Goal: Task Accomplishment & Management: Complete application form

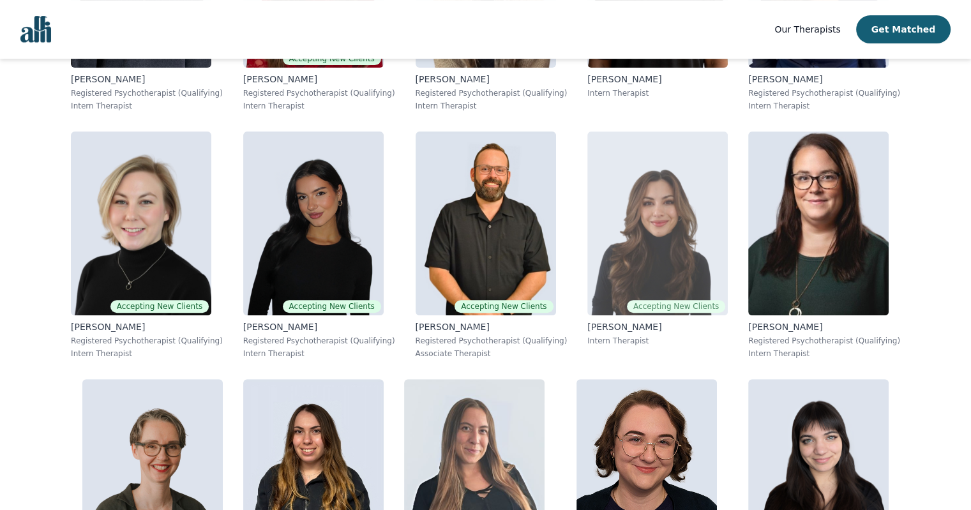
scroll to position [383, 0]
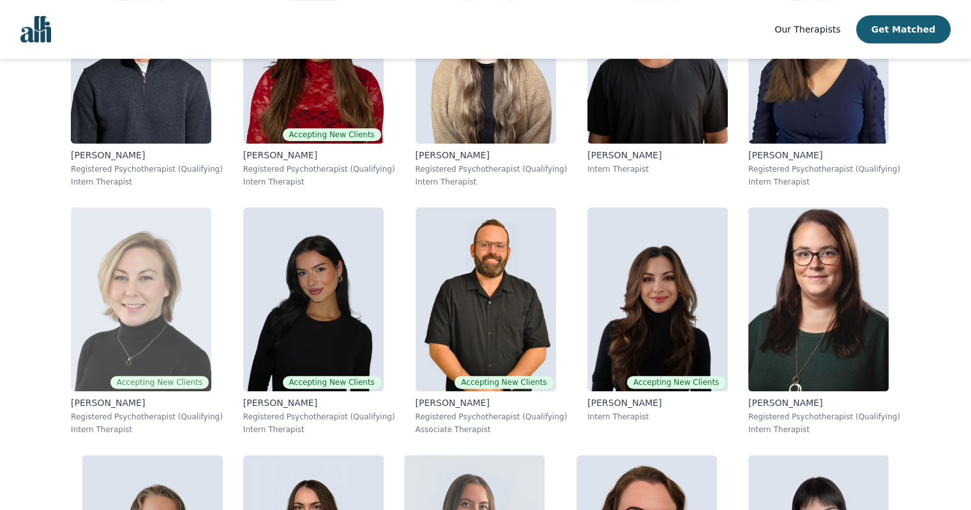
click at [162, 294] on img at bounding box center [141, 299] width 140 height 184
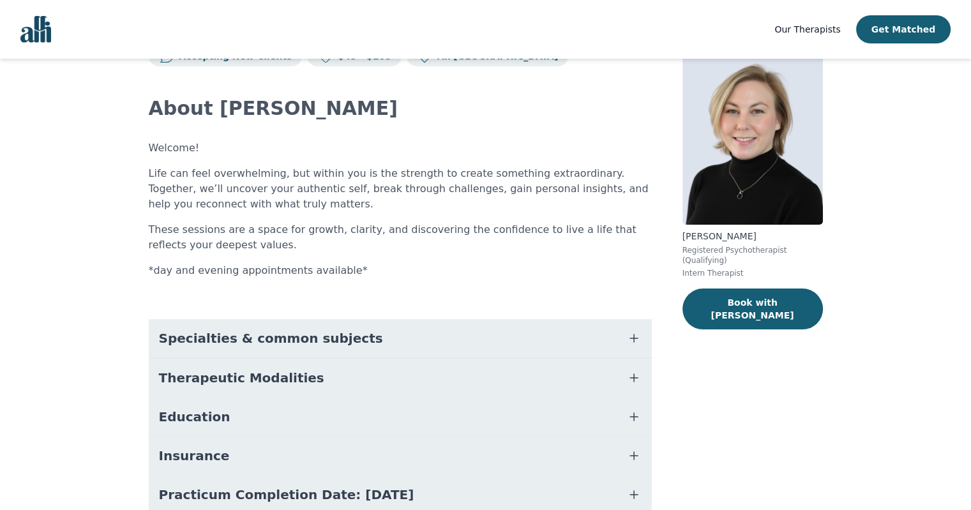
scroll to position [128, 0]
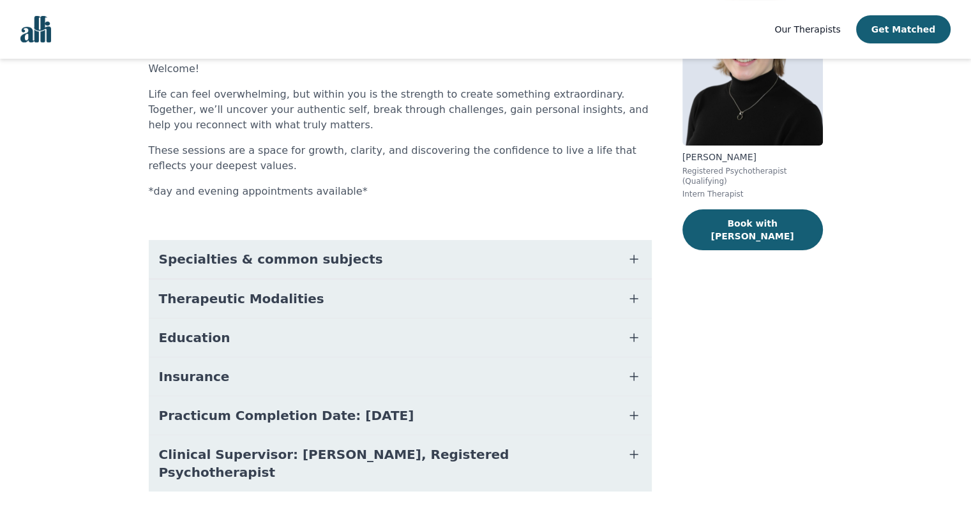
click at [290, 296] on span "Therapeutic Modalities" at bounding box center [241, 299] width 165 height 18
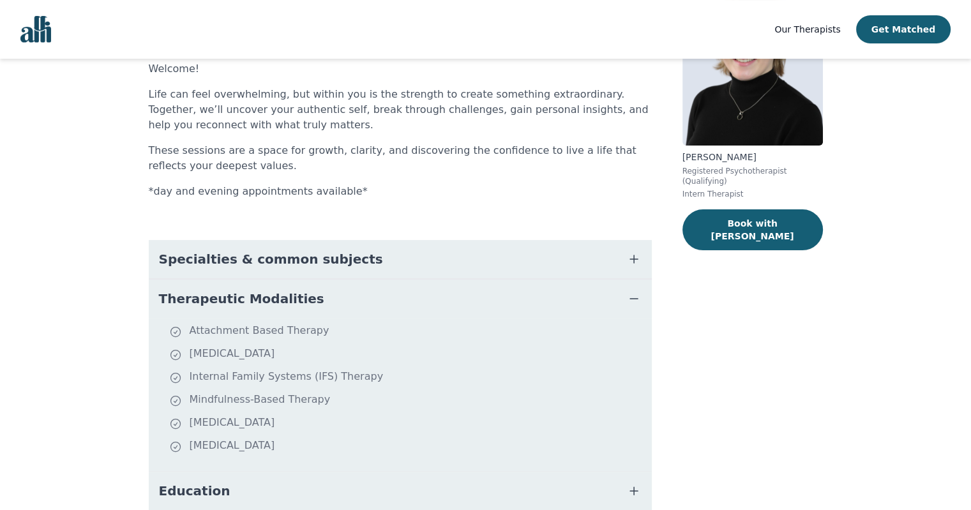
click at [290, 296] on span "Therapeutic Modalities" at bounding box center [241, 299] width 165 height 18
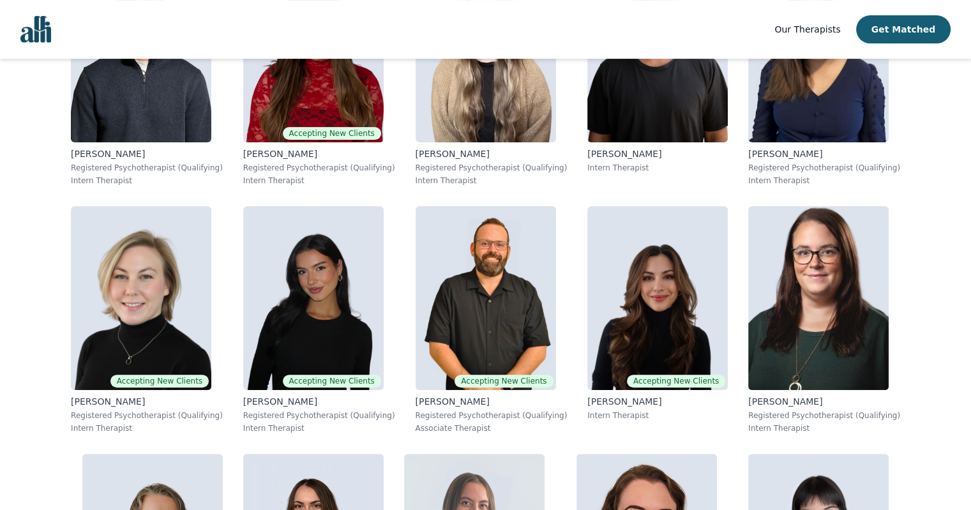
scroll to position [407, 0]
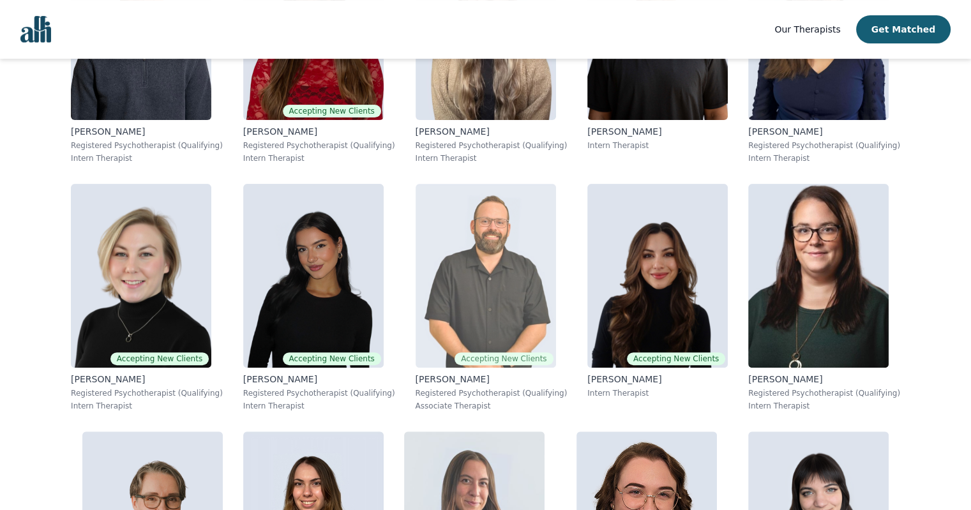
click at [520, 289] on img at bounding box center [486, 276] width 140 height 184
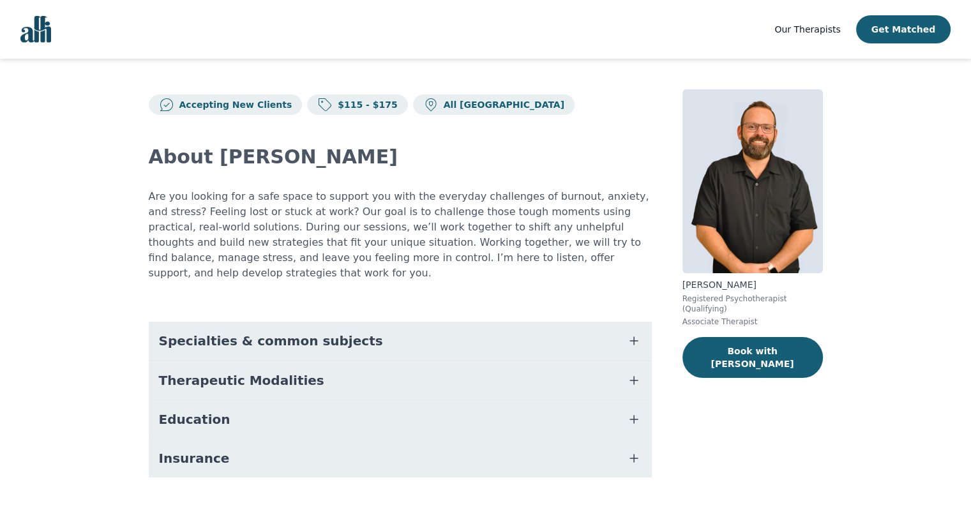
scroll to position [13, 0]
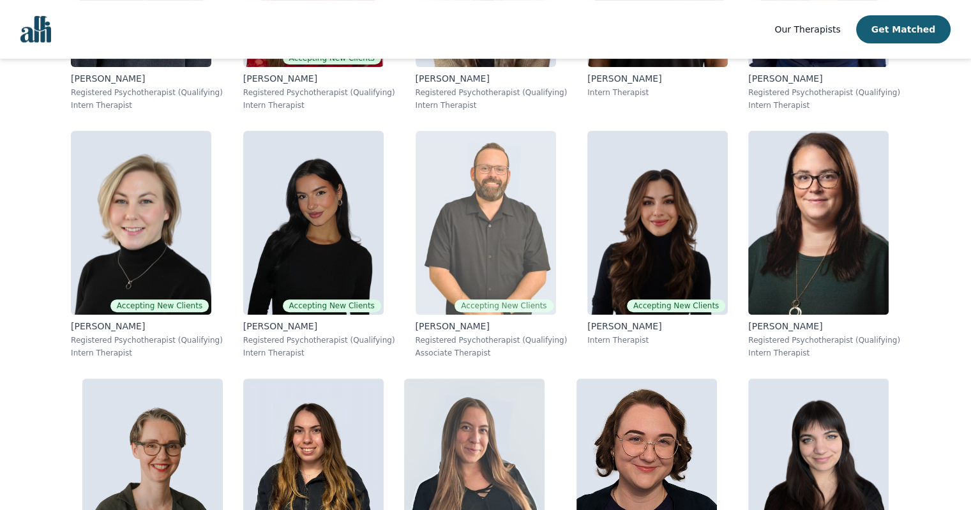
click at [446, 234] on img at bounding box center [486, 223] width 140 height 184
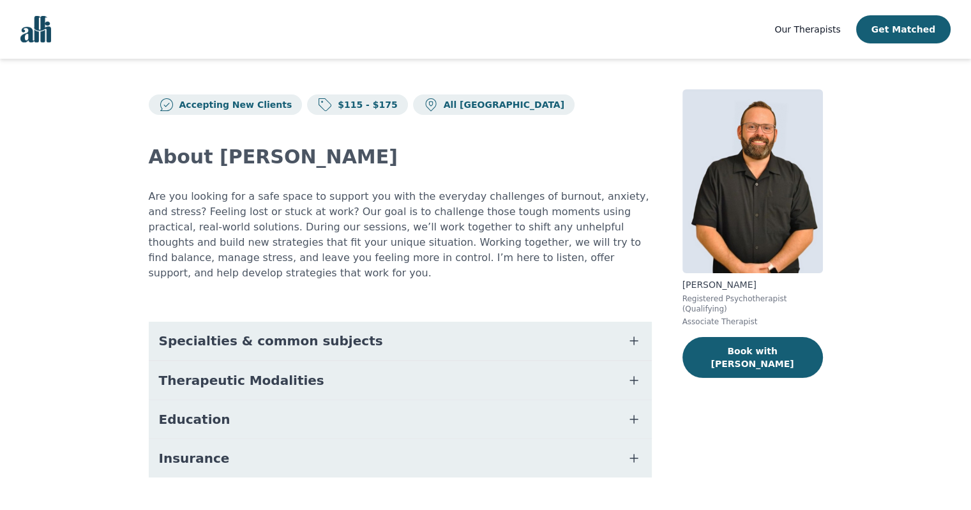
click at [373, 361] on button "Therapeutic Modalities" at bounding box center [400, 380] width 503 height 38
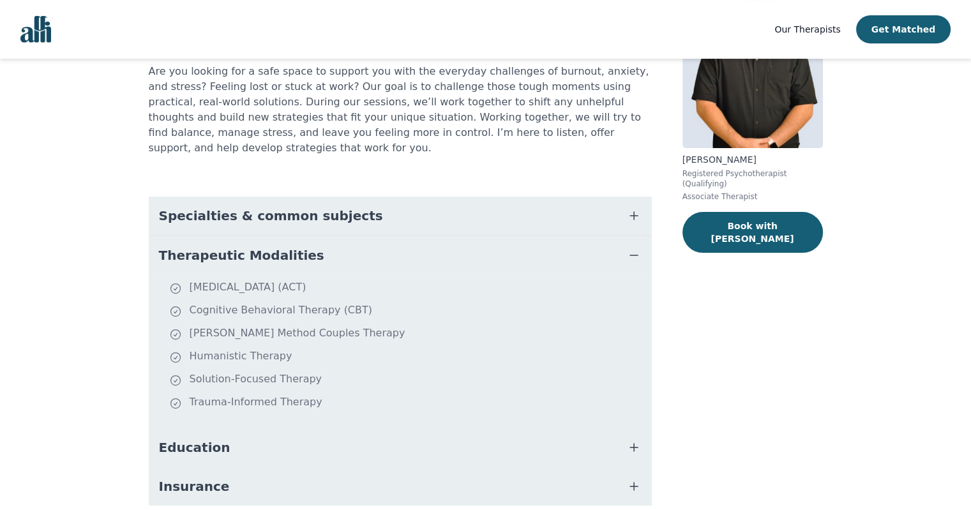
scroll to position [128, 0]
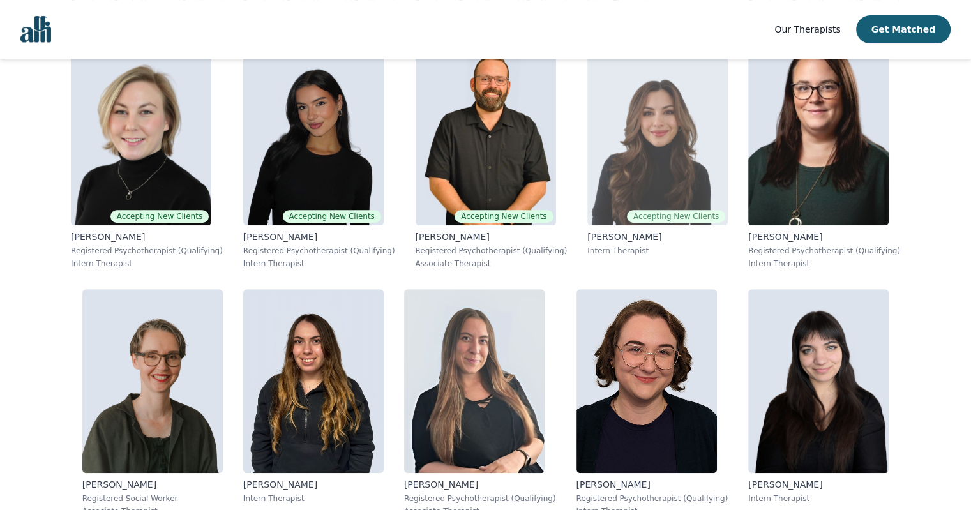
click at [638, 178] on img at bounding box center [657, 133] width 140 height 184
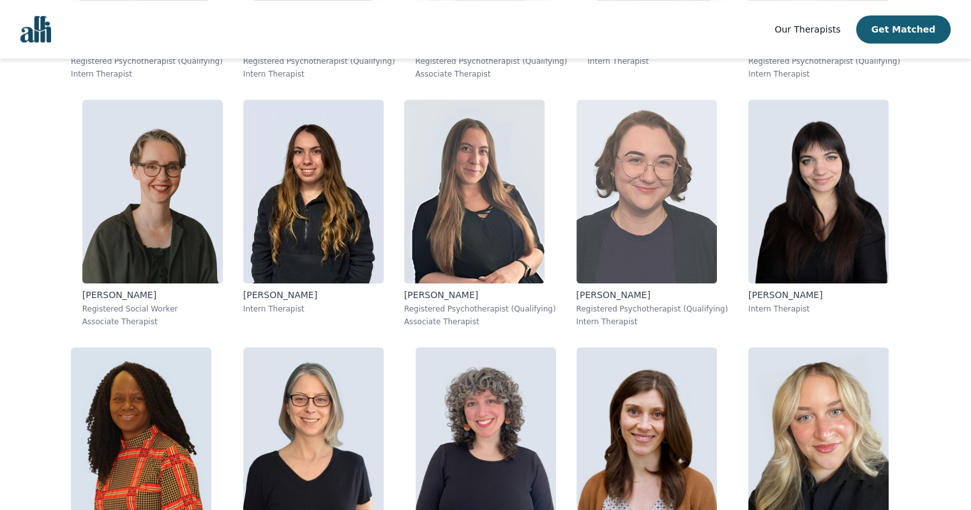
scroll to position [871, 0]
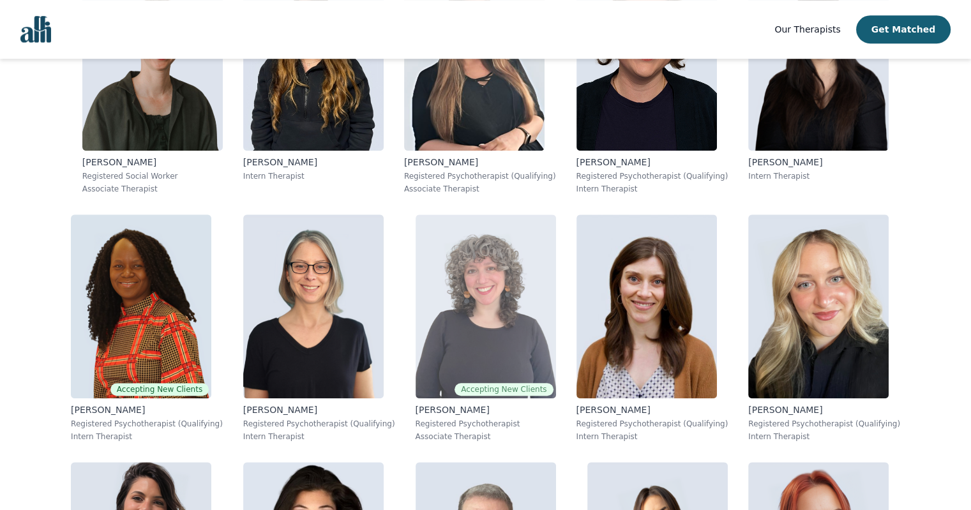
click at [494, 335] on img at bounding box center [486, 306] width 140 height 184
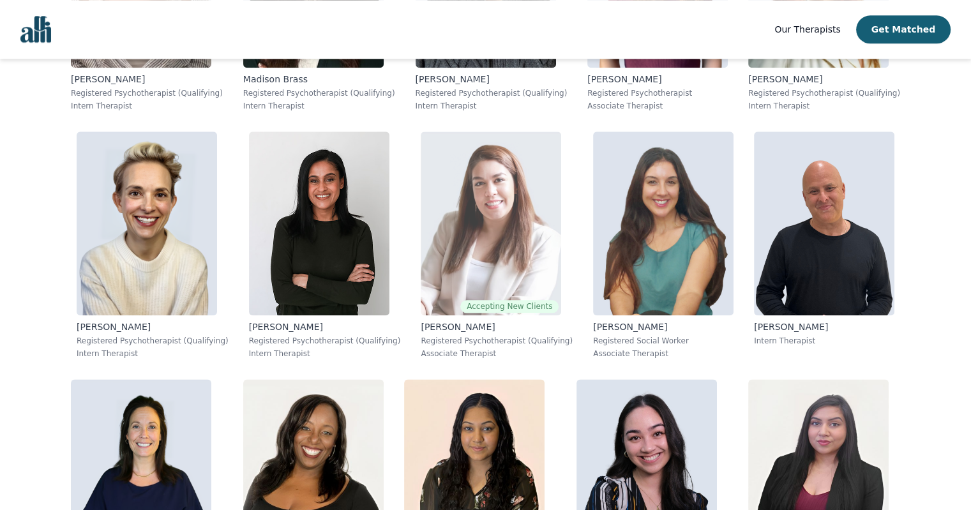
scroll to position [1575, 0]
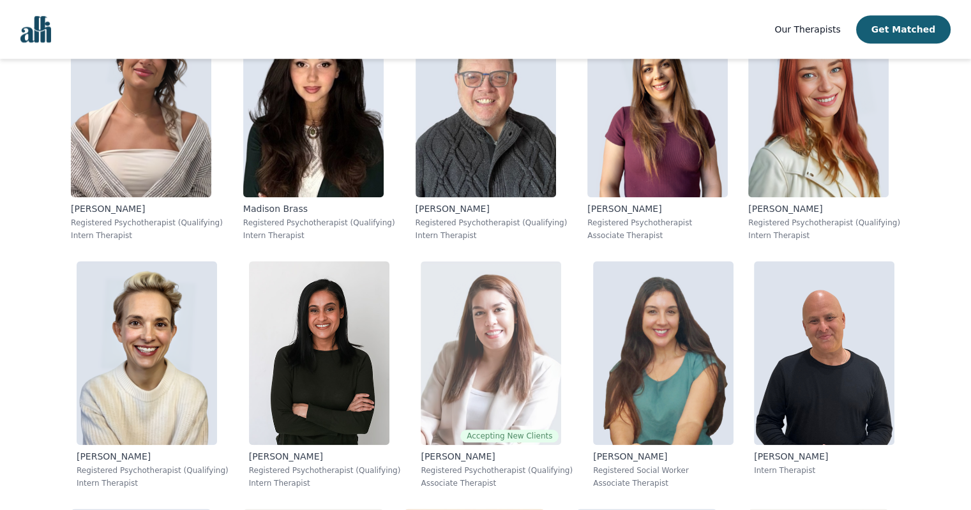
click at [495, 361] on img at bounding box center [491, 353] width 140 height 184
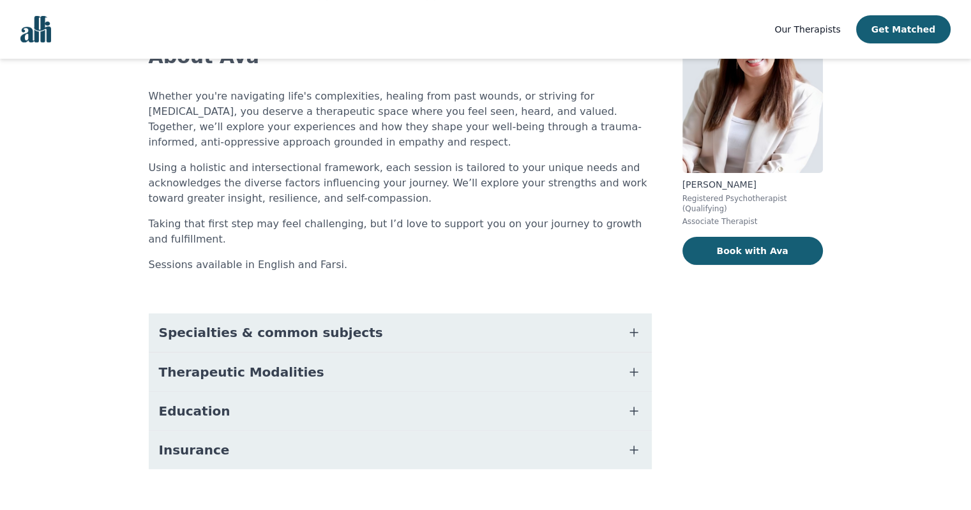
scroll to position [120, 0]
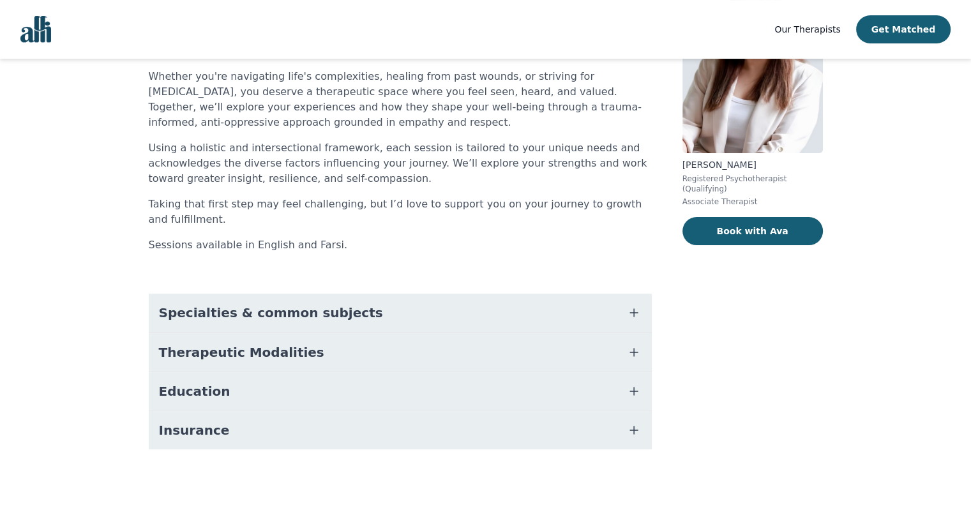
click at [393, 359] on button "Therapeutic Modalities" at bounding box center [400, 352] width 503 height 38
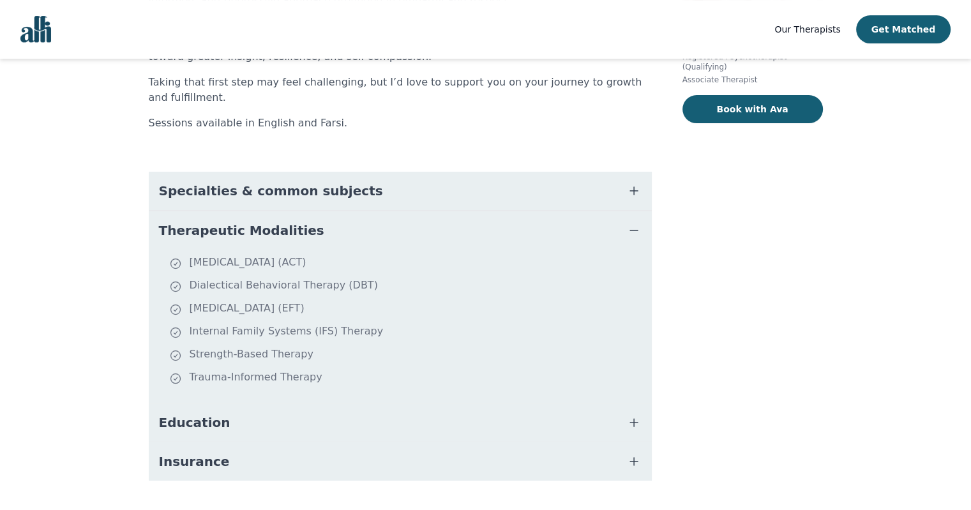
scroll to position [248, 0]
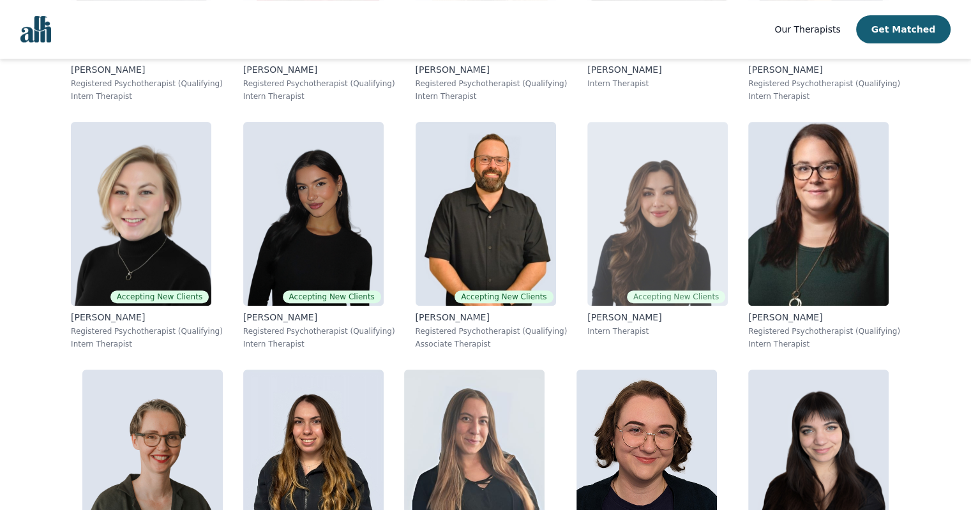
scroll to position [592, 0]
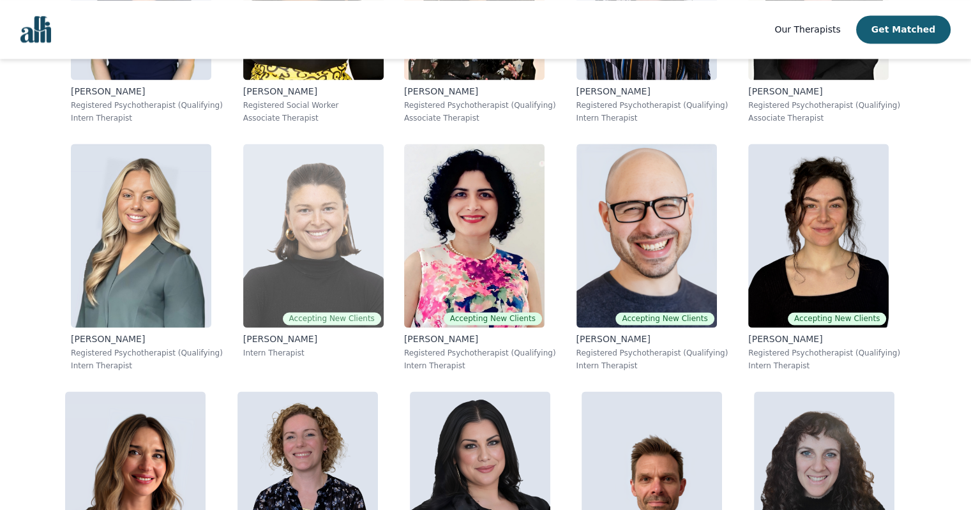
click at [370, 300] on img at bounding box center [313, 236] width 140 height 184
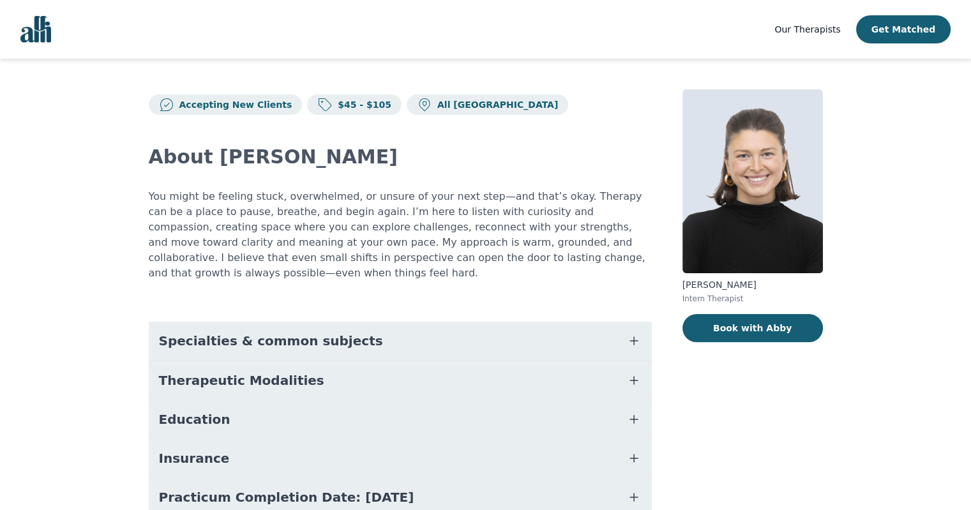
scroll to position [64, 0]
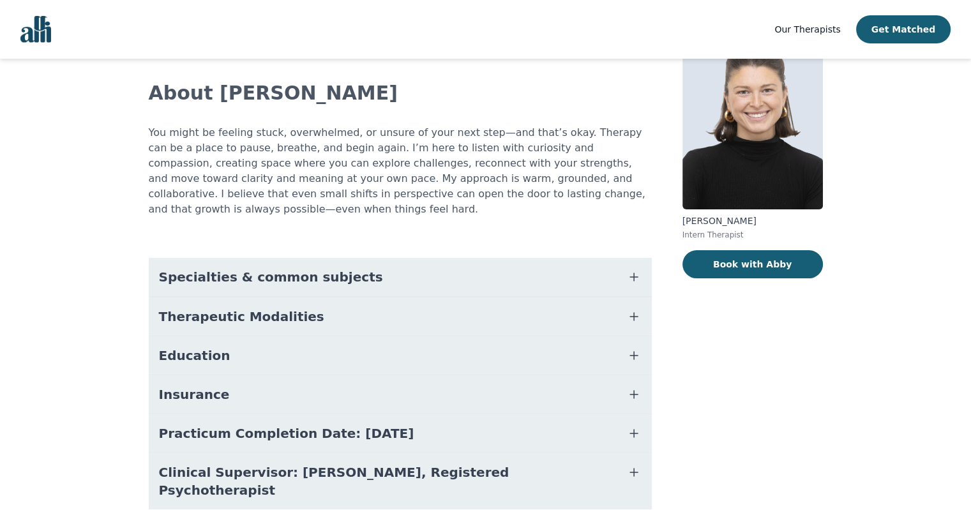
click at [351, 305] on button "Therapeutic Modalities" at bounding box center [400, 316] width 503 height 38
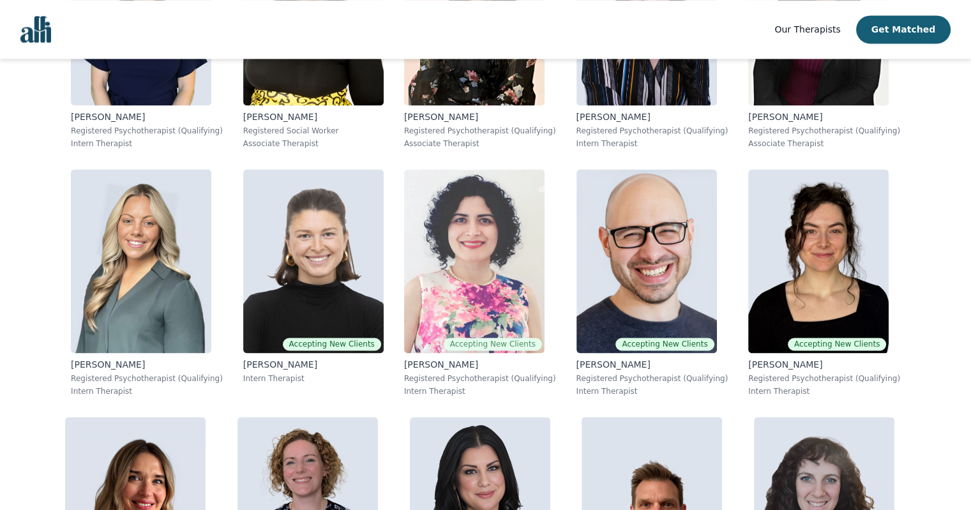
scroll to position [1898, 0]
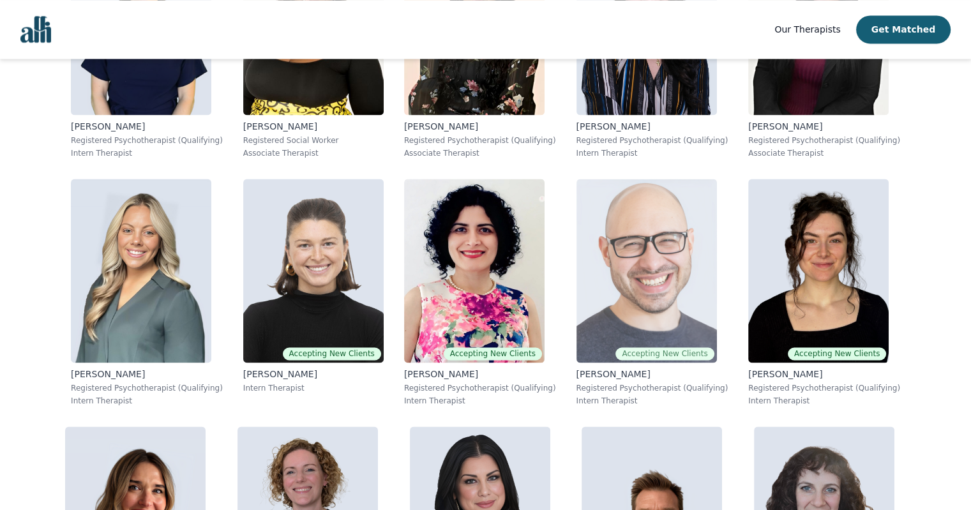
click at [650, 286] on img at bounding box center [646, 271] width 140 height 184
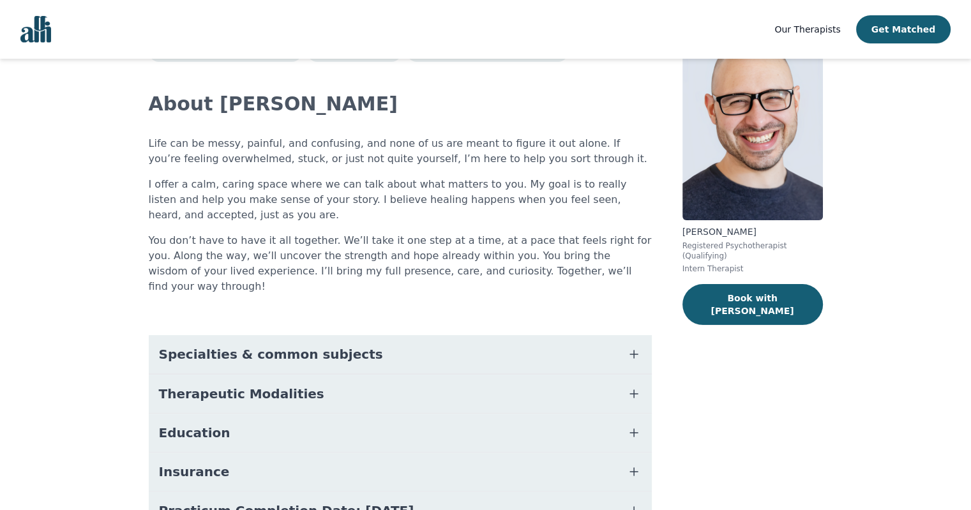
scroll to position [128, 0]
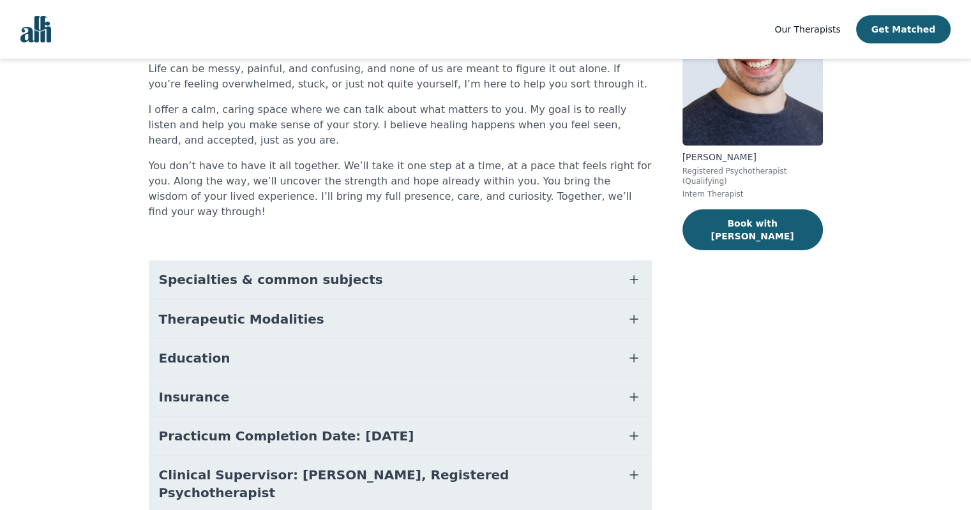
click at [294, 300] on button "Therapeutic Modalities" at bounding box center [400, 319] width 503 height 38
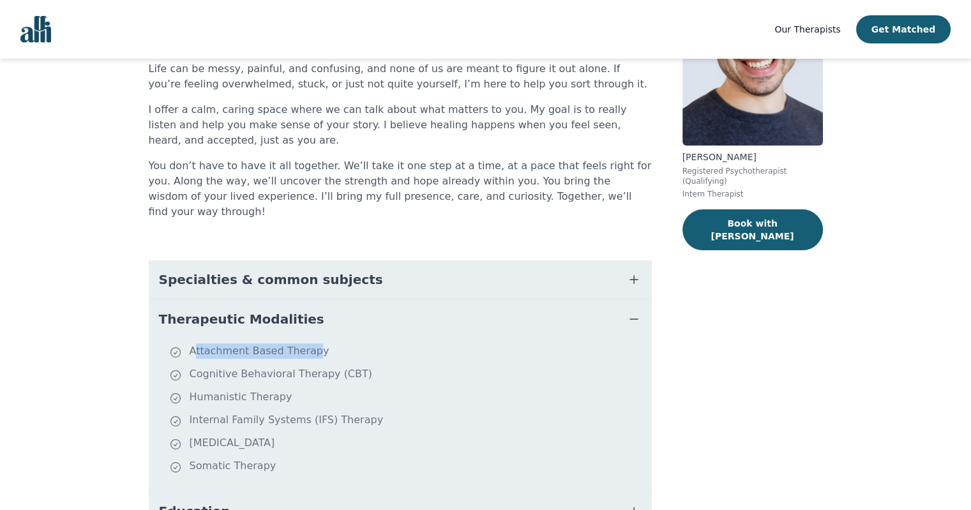
drag, startPoint x: 195, startPoint y: 338, endPoint x: 306, endPoint y: 333, distance: 111.8
click at [306, 343] on li "Attachment Based Therapy" at bounding box center [407, 352] width 477 height 18
click at [296, 366] on li "Cognitive Behavioral Therapy (CBT)" at bounding box center [407, 375] width 477 height 18
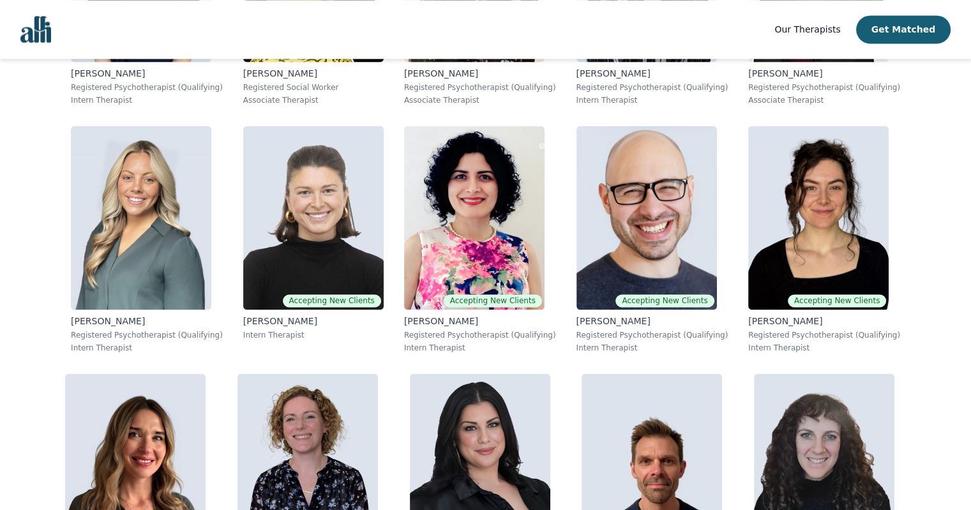
scroll to position [2033, 0]
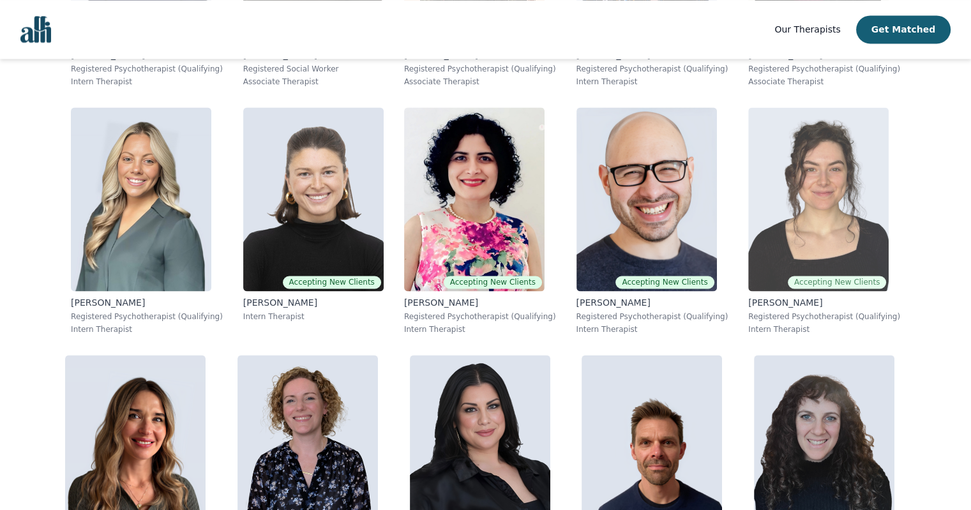
click at [806, 233] on img at bounding box center [818, 199] width 140 height 184
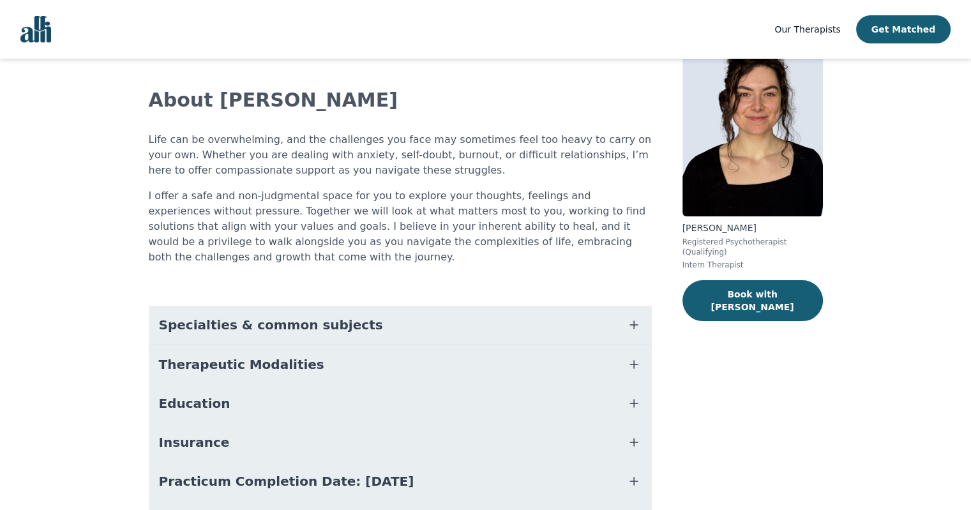
scroll to position [131, 0]
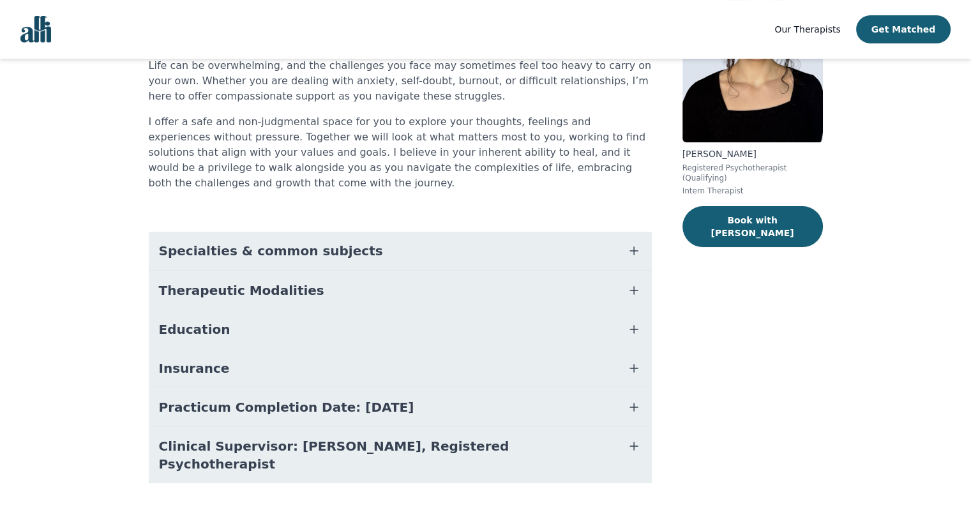
click at [373, 273] on button "Therapeutic Modalities" at bounding box center [400, 290] width 503 height 38
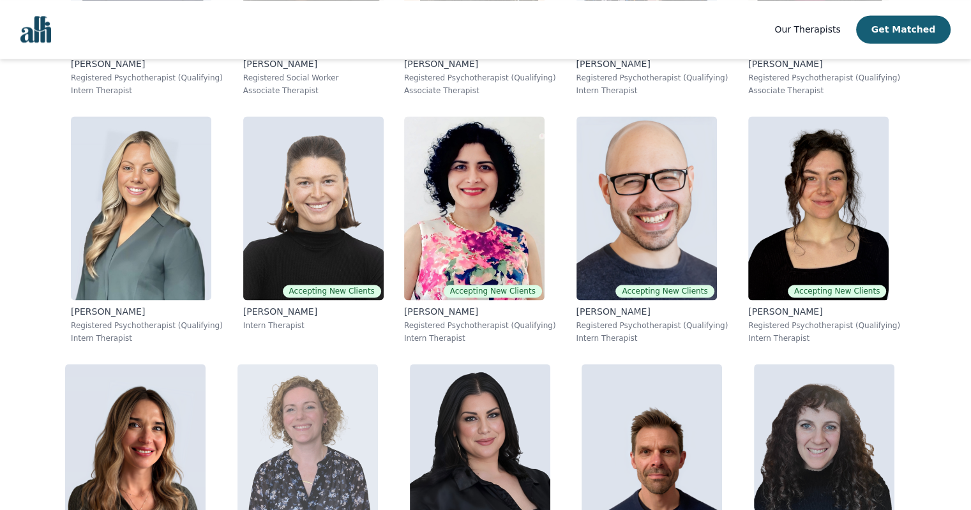
scroll to position [2112, 0]
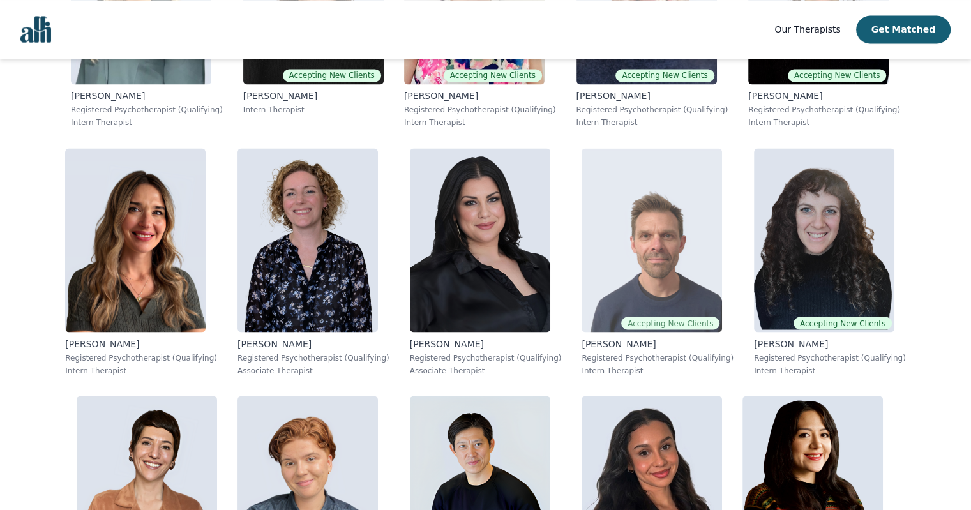
click at [620, 306] on img at bounding box center [652, 240] width 140 height 184
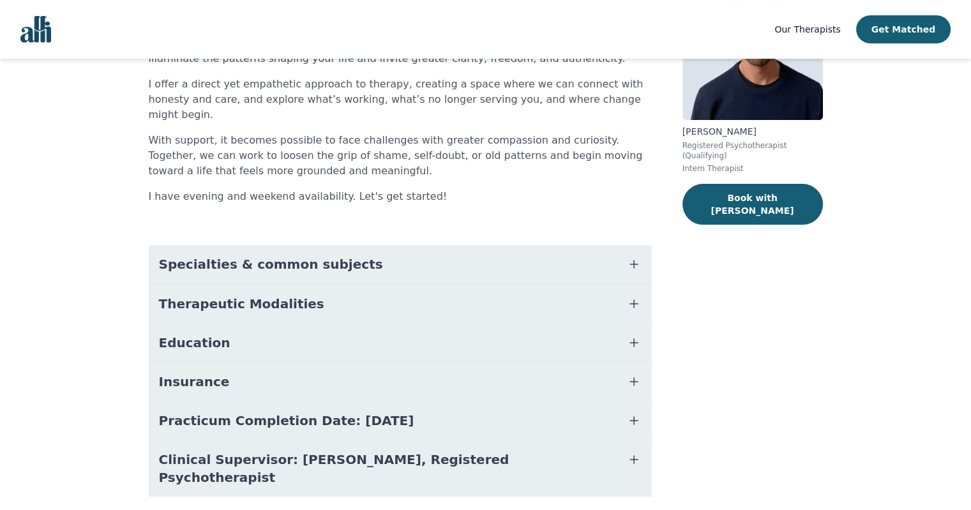
scroll to position [167, 0]
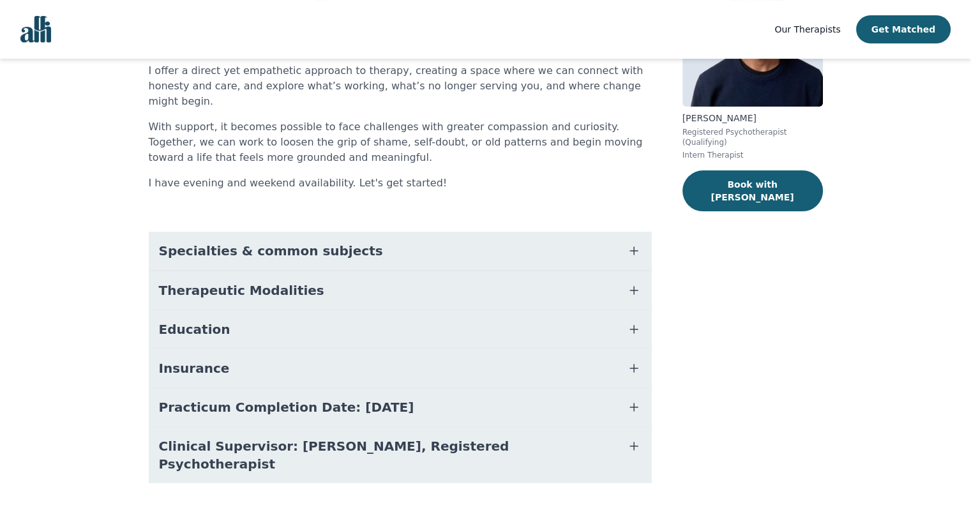
click at [332, 271] on button "Therapeutic Modalities" at bounding box center [400, 290] width 503 height 38
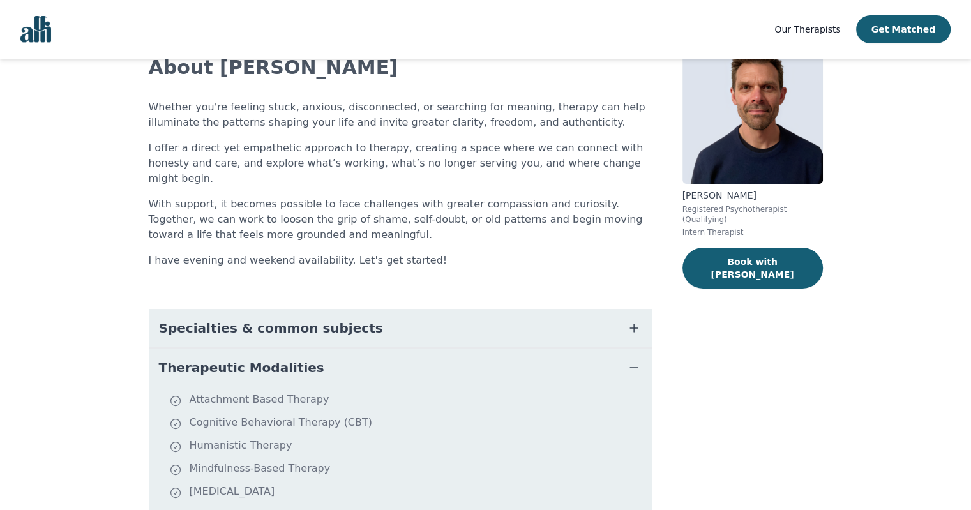
scroll to position [0, 0]
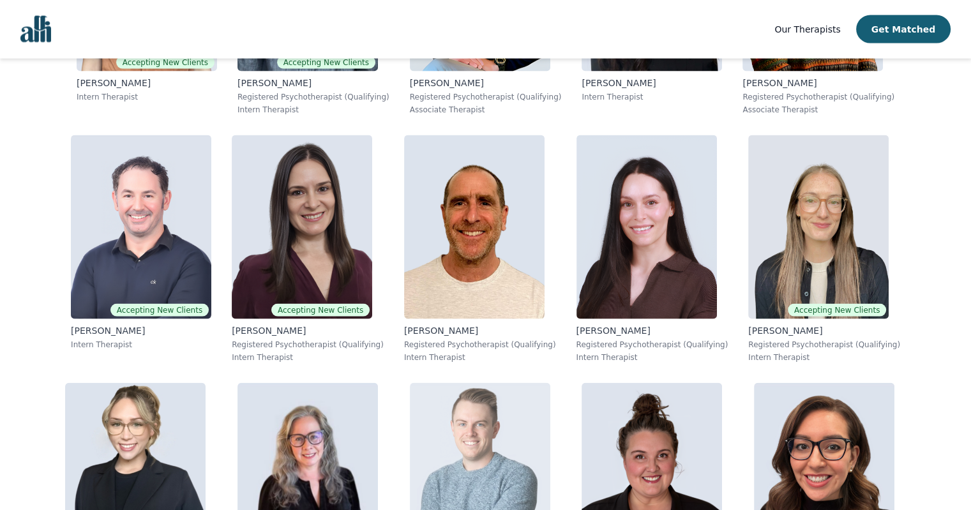
scroll to position [2682, 0]
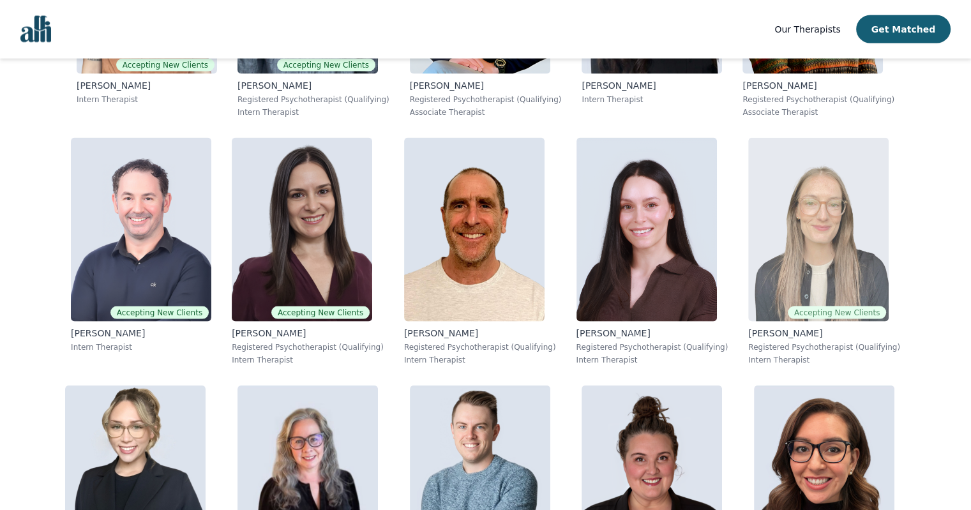
click at [829, 268] on img at bounding box center [818, 230] width 140 height 184
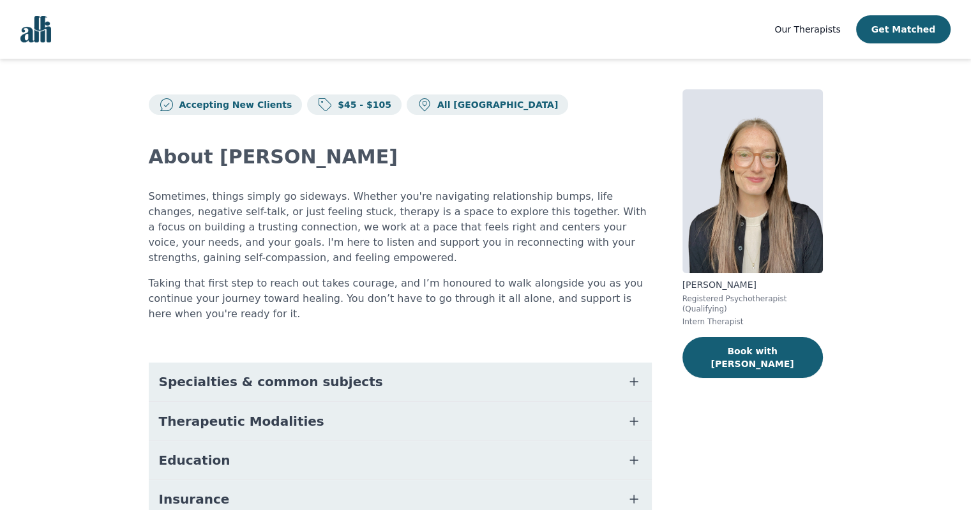
click at [258, 412] on span "Therapeutic Modalities" at bounding box center [241, 421] width 165 height 18
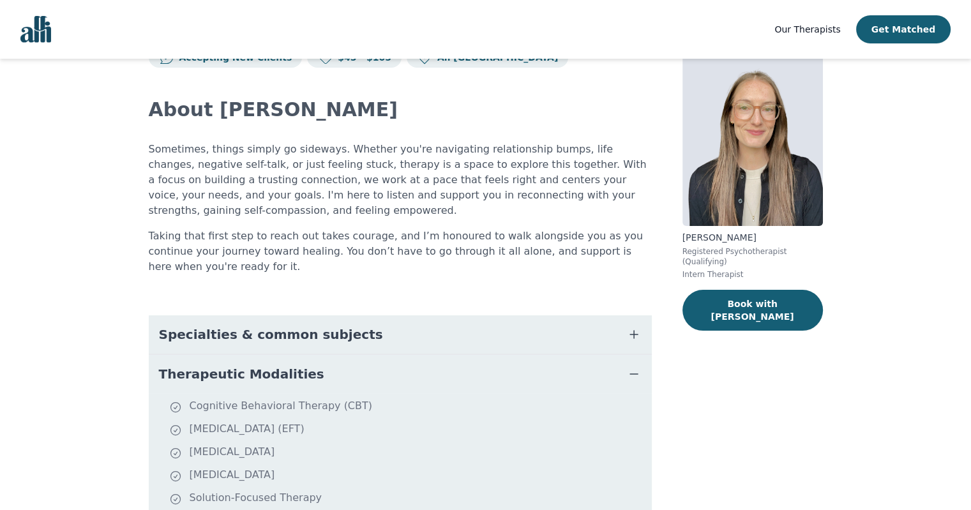
scroll to position [128, 0]
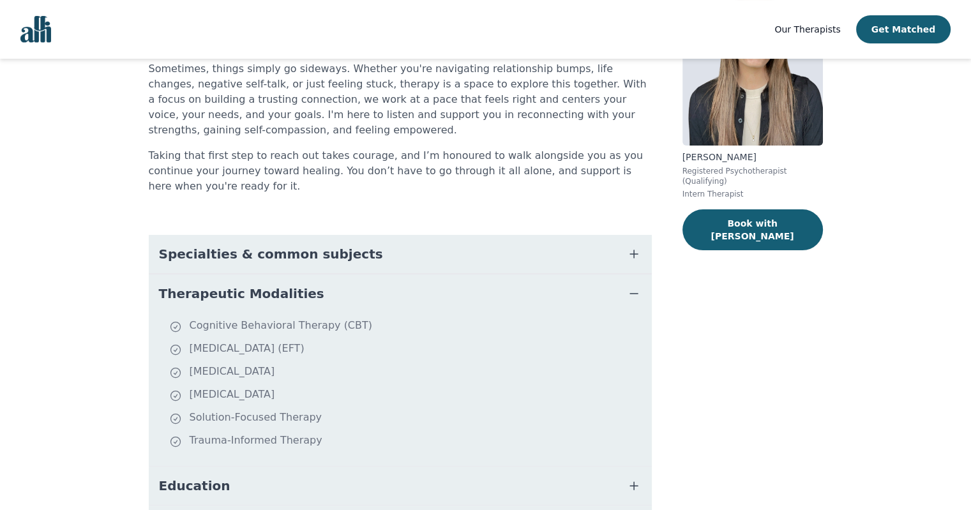
click at [263, 285] on span "Therapeutic Modalities" at bounding box center [241, 294] width 165 height 18
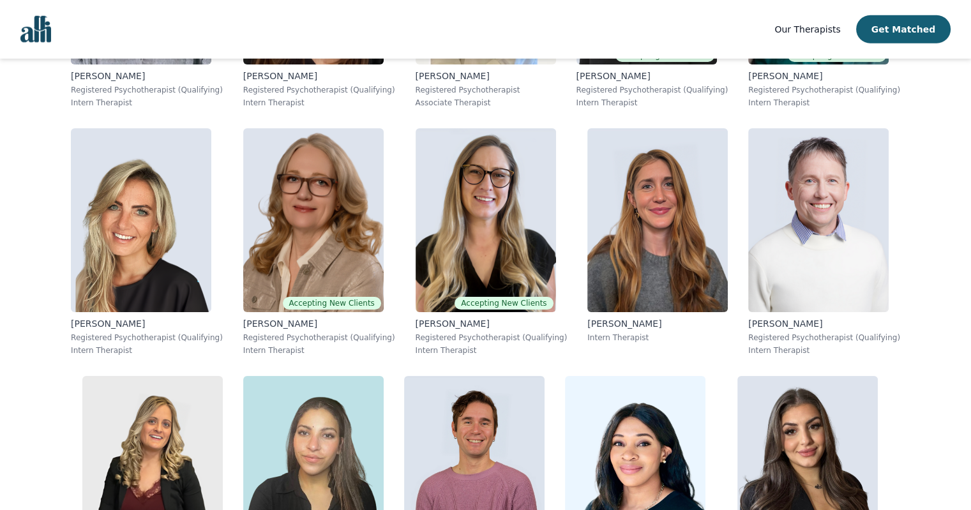
scroll to position [3690, 0]
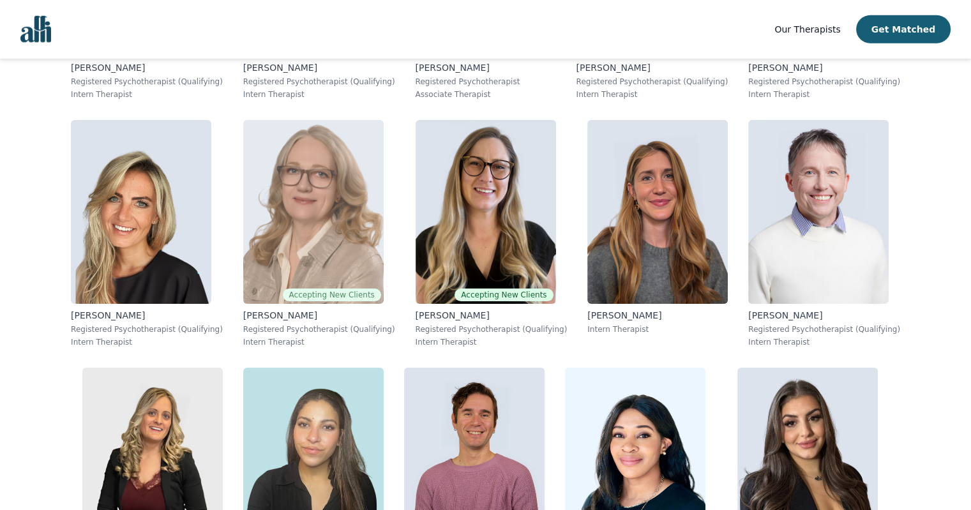
click at [363, 228] on img at bounding box center [313, 212] width 140 height 184
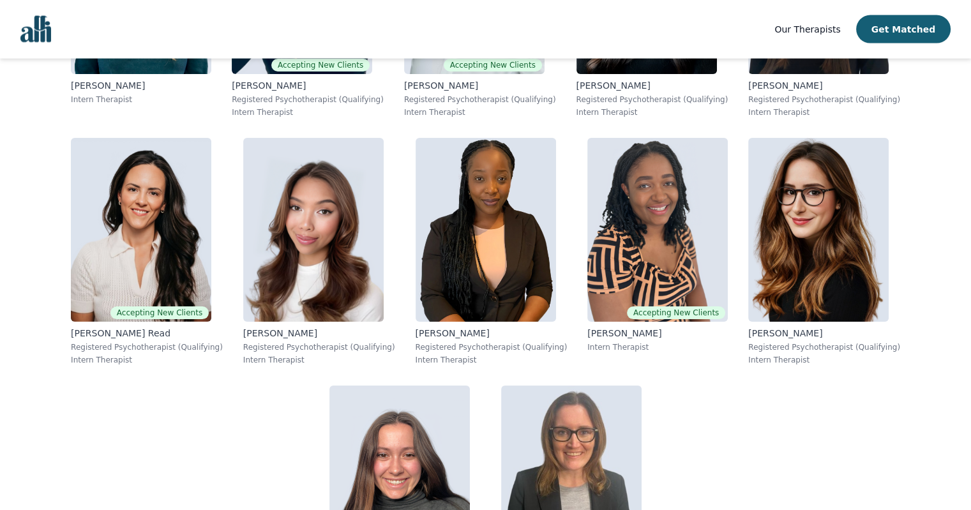
scroll to position [7574, 0]
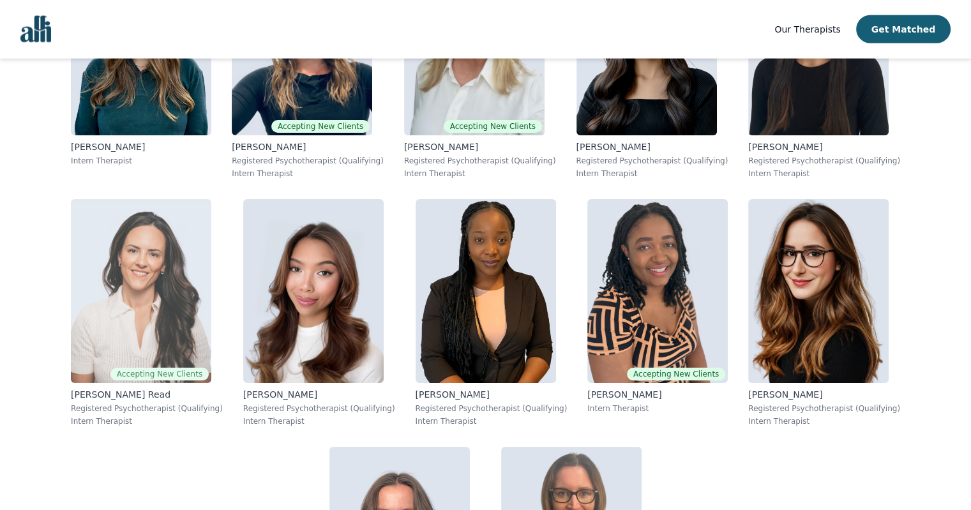
click at [127, 303] on img at bounding box center [141, 291] width 140 height 184
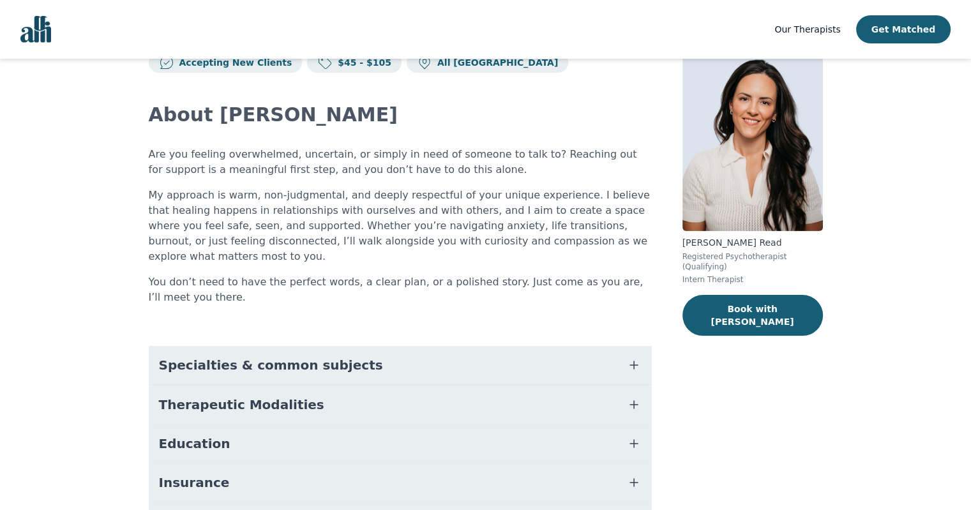
scroll to position [64, 0]
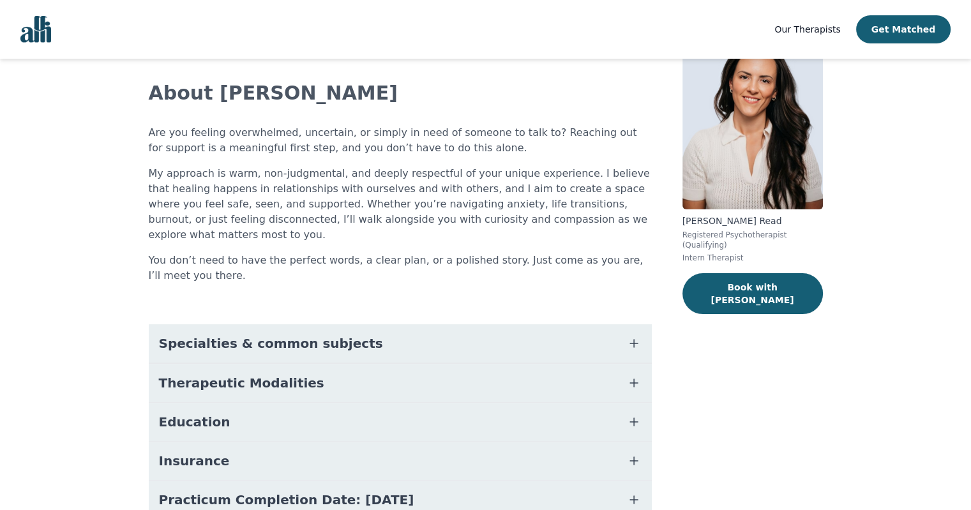
click at [369, 373] on button "Therapeutic Modalities" at bounding box center [400, 383] width 503 height 38
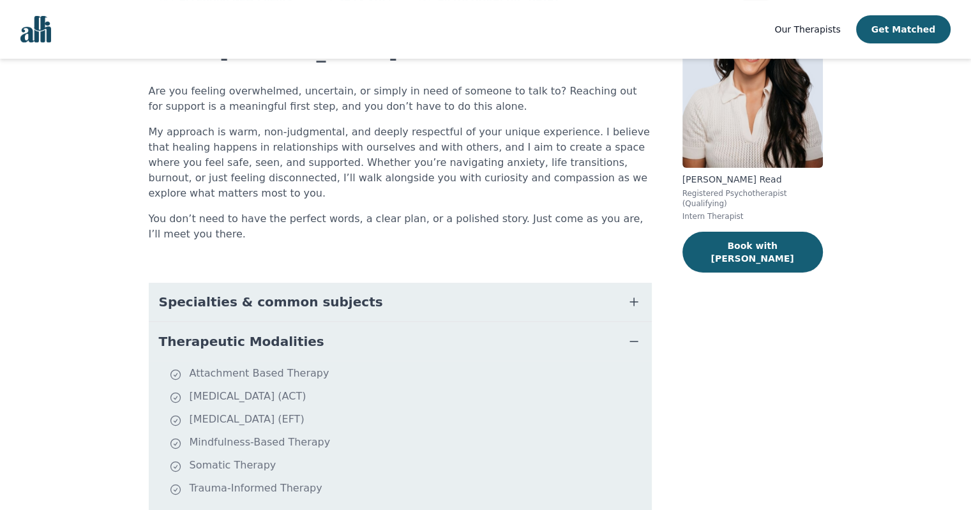
scroll to position [192, 0]
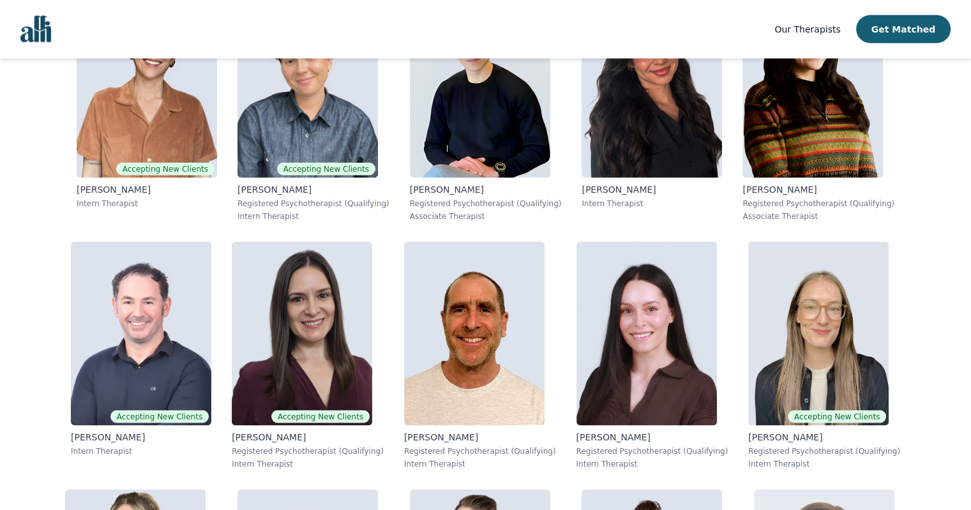
scroll to position [2863, 0]
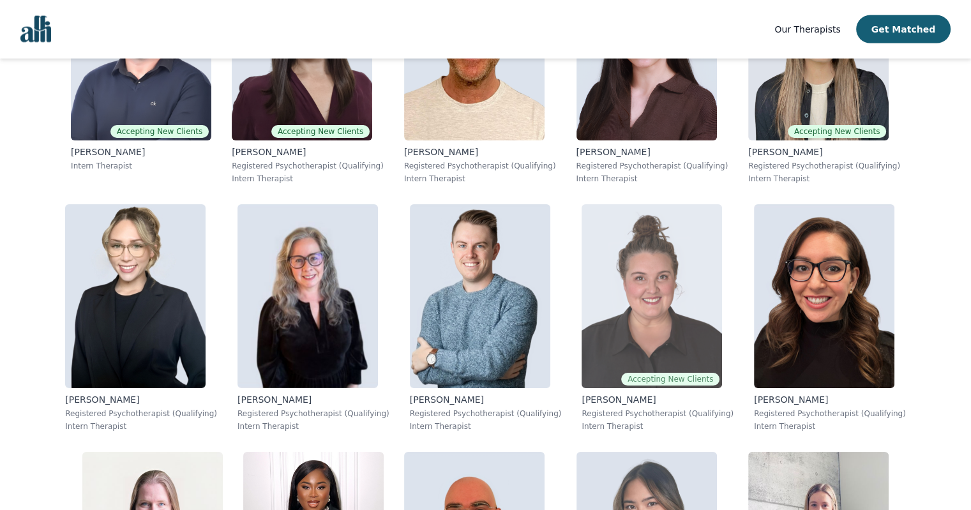
click at [686, 301] on img at bounding box center [652, 296] width 140 height 184
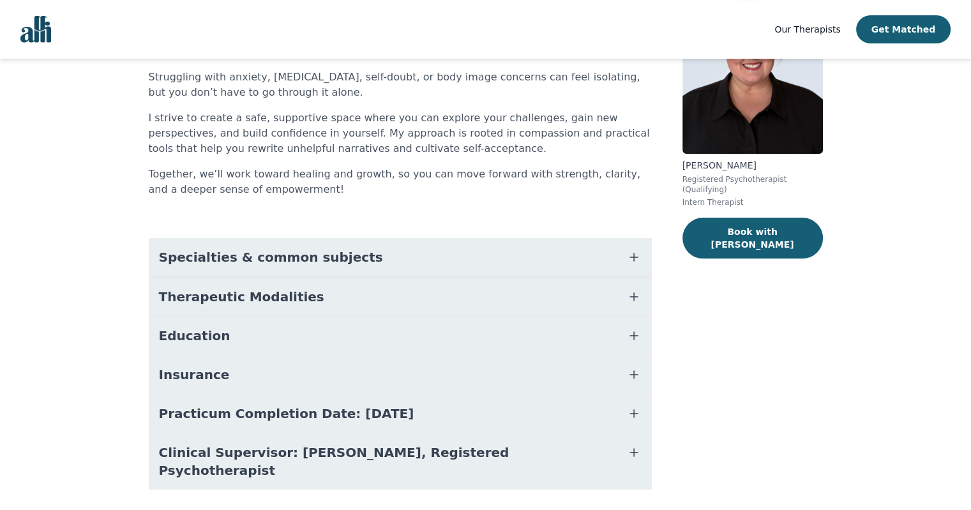
scroll to position [141, 0]
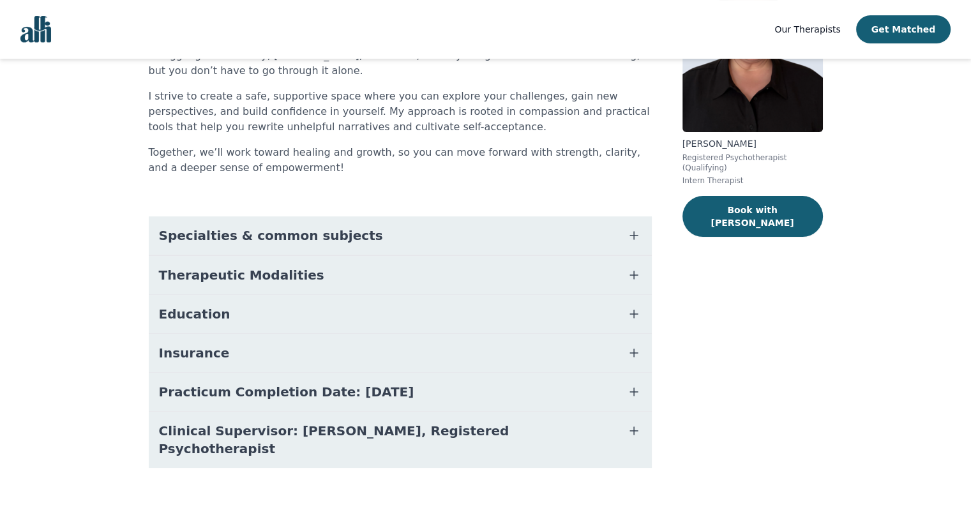
click at [332, 277] on button "Therapeutic Modalities" at bounding box center [400, 275] width 503 height 38
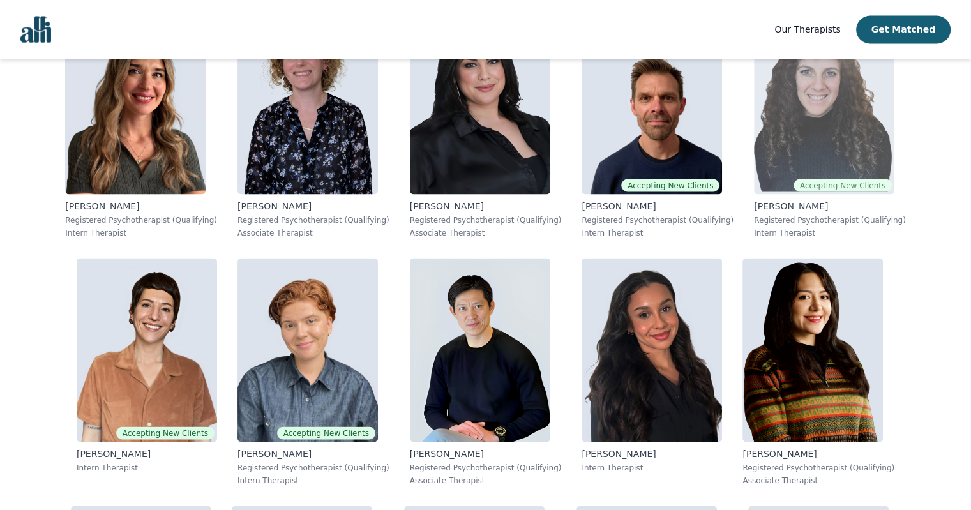
scroll to position [2250, 0]
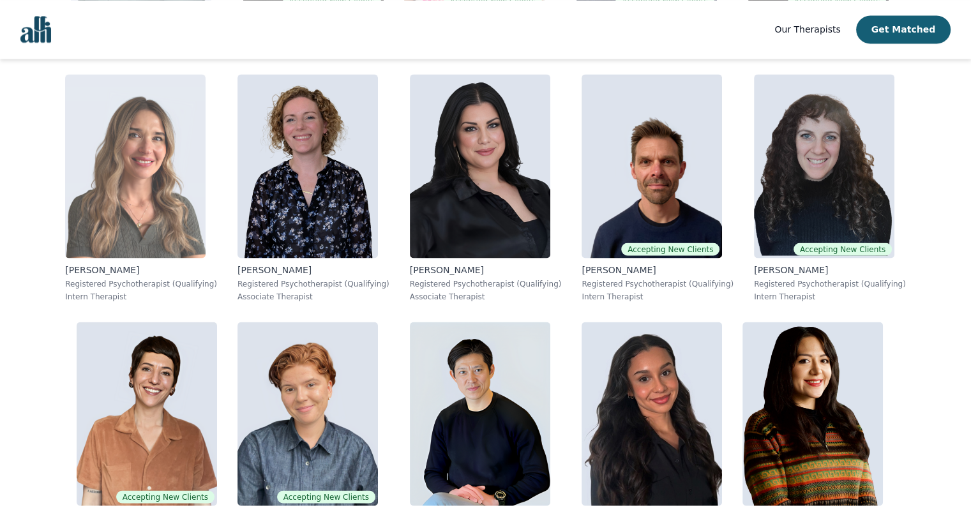
click at [189, 195] on img at bounding box center [135, 166] width 140 height 184
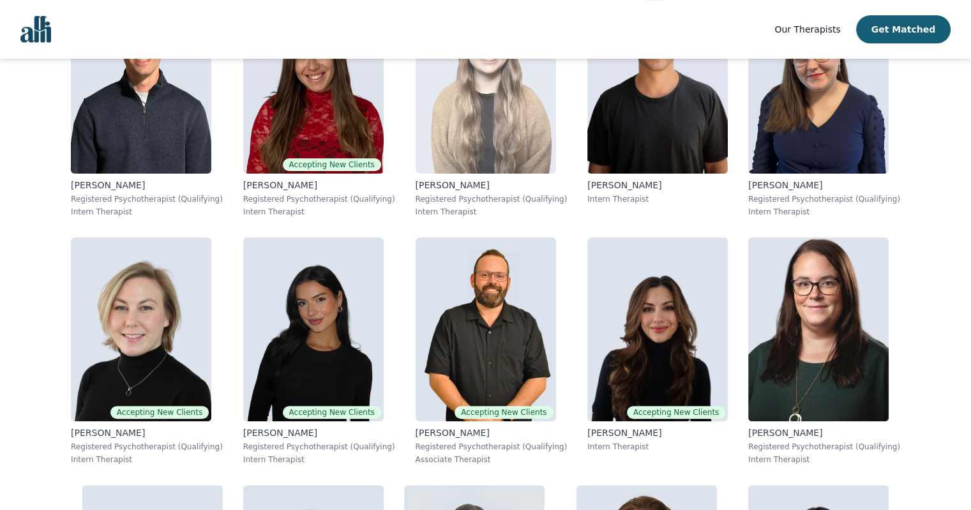
scroll to position [578, 0]
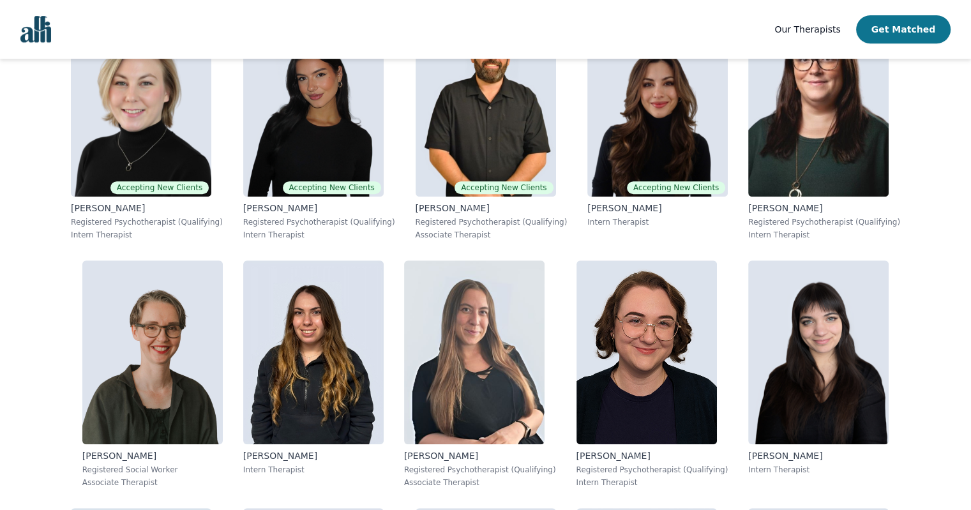
click at [921, 25] on button "Get Matched" at bounding box center [903, 29] width 94 height 28
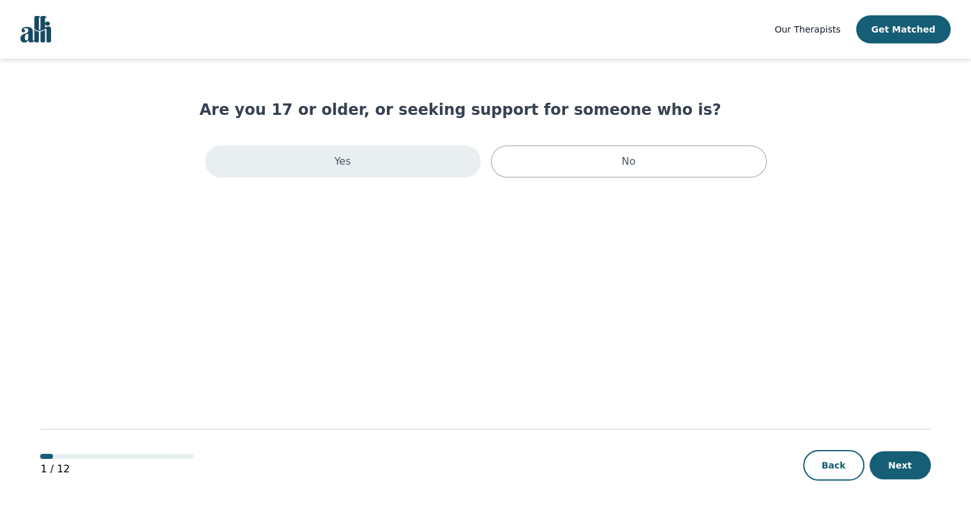
click at [364, 156] on div "Yes" at bounding box center [343, 162] width 276 height 32
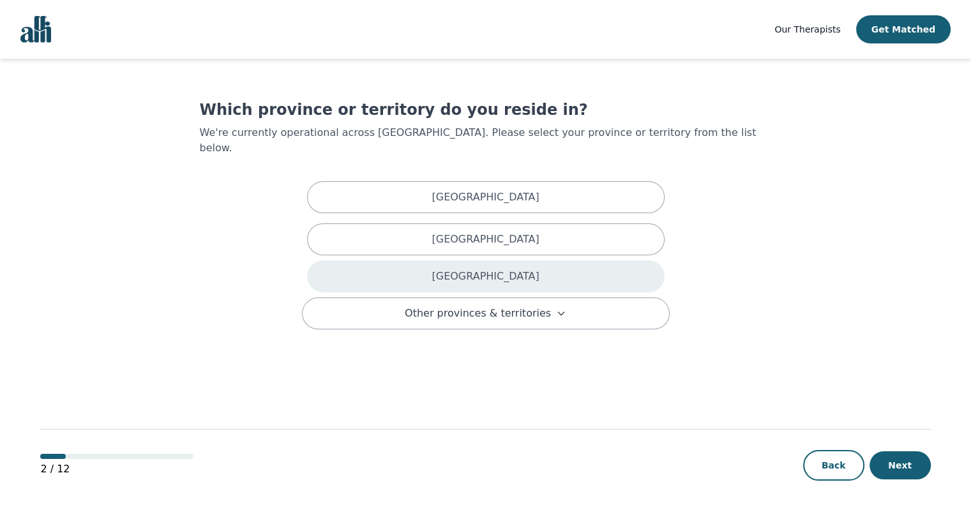
click at [516, 260] on div "[GEOGRAPHIC_DATA]" at bounding box center [485, 276] width 357 height 32
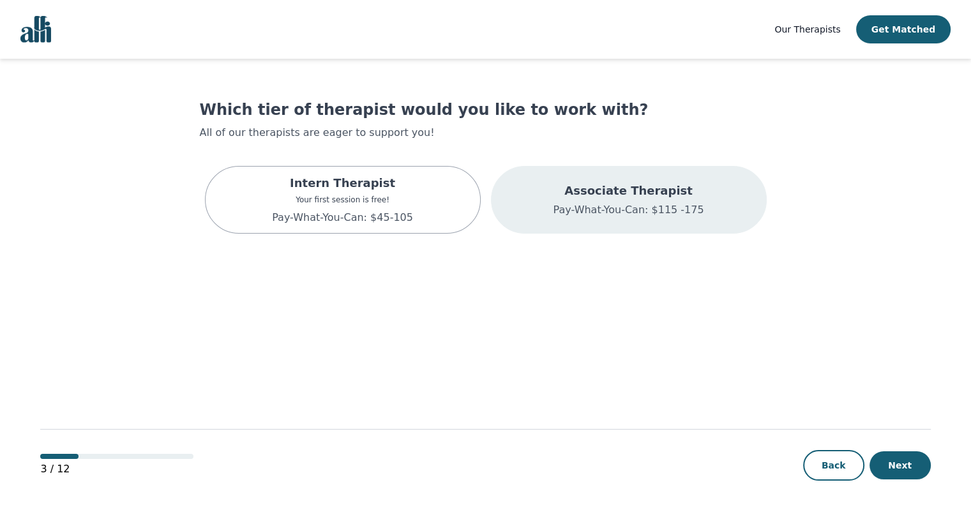
click at [640, 193] on p "Associate Therapist" at bounding box center [628, 191] width 151 height 18
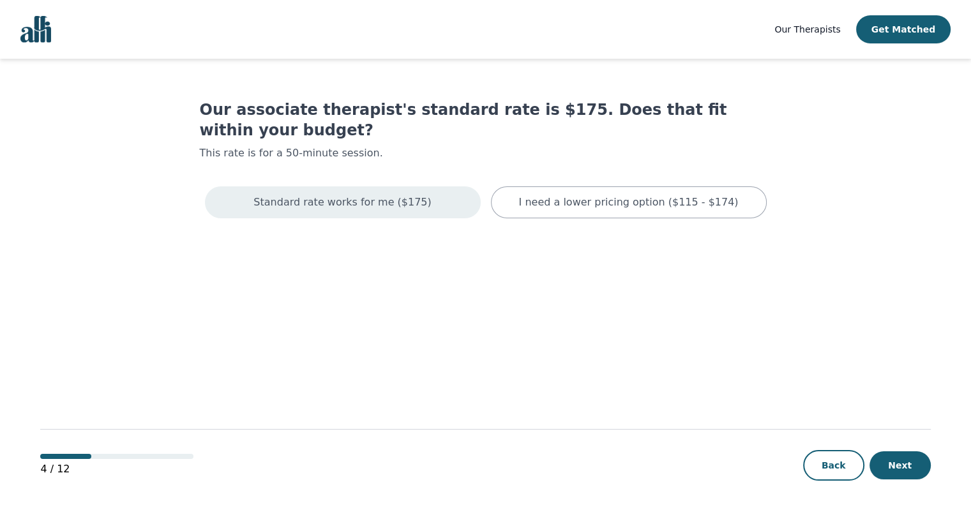
click at [437, 186] on div "Standard rate works for me ($175)" at bounding box center [343, 202] width 276 height 32
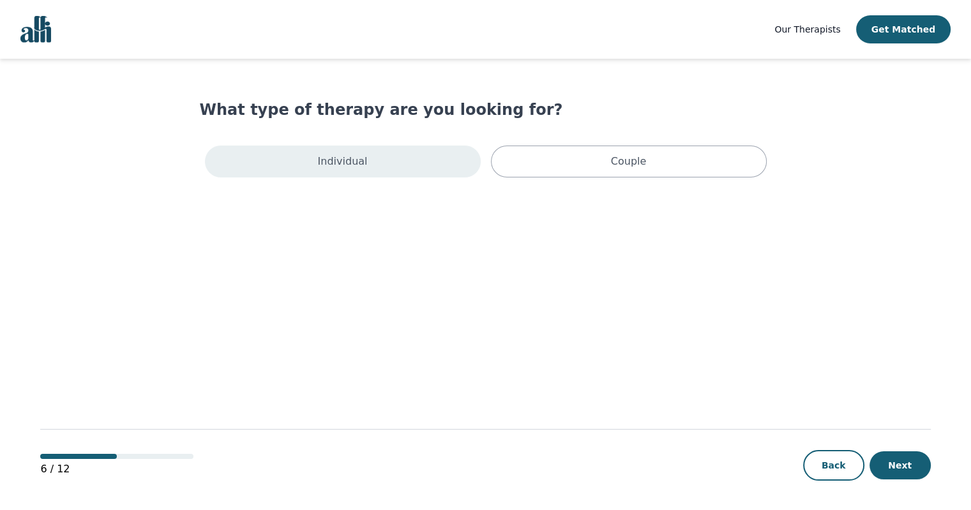
click at [402, 169] on div "Individual" at bounding box center [343, 162] width 276 height 32
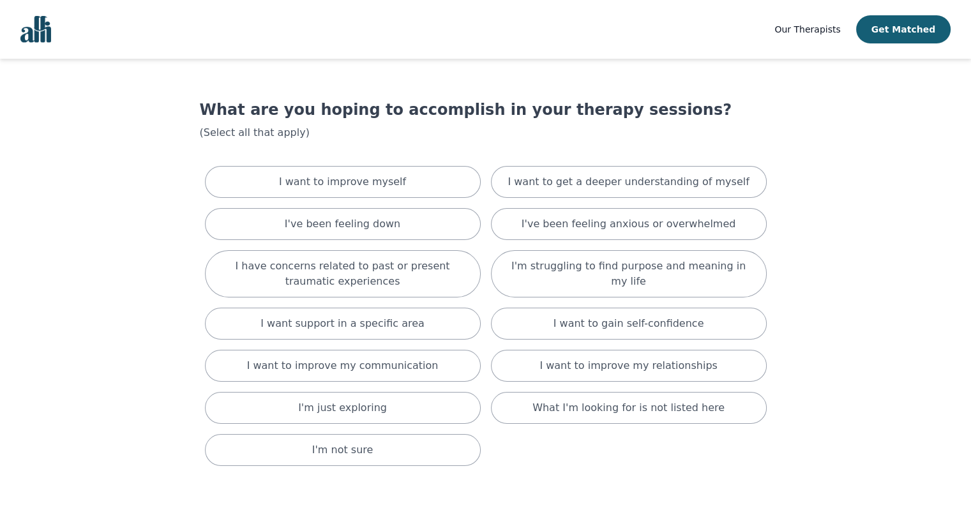
scroll to position [64, 0]
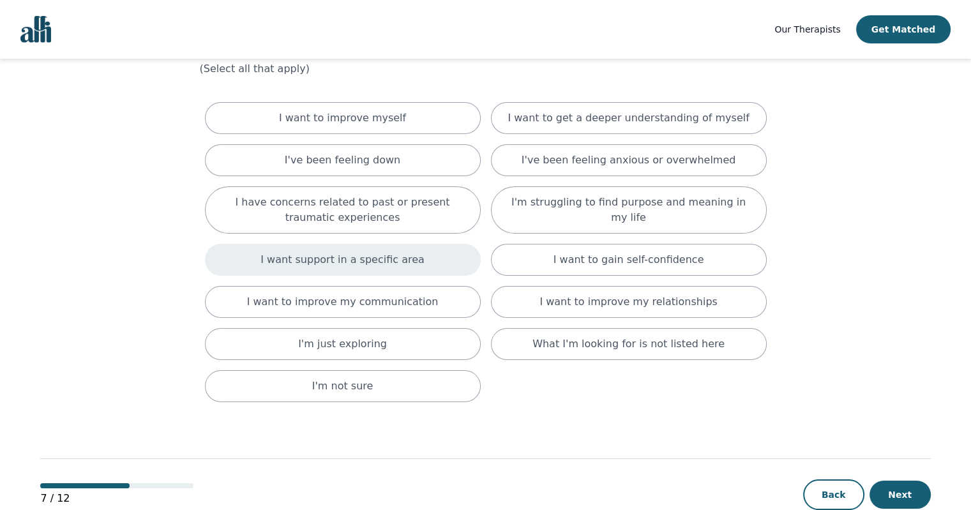
click at [448, 256] on div "I want support in a specific area" at bounding box center [343, 260] width 276 height 32
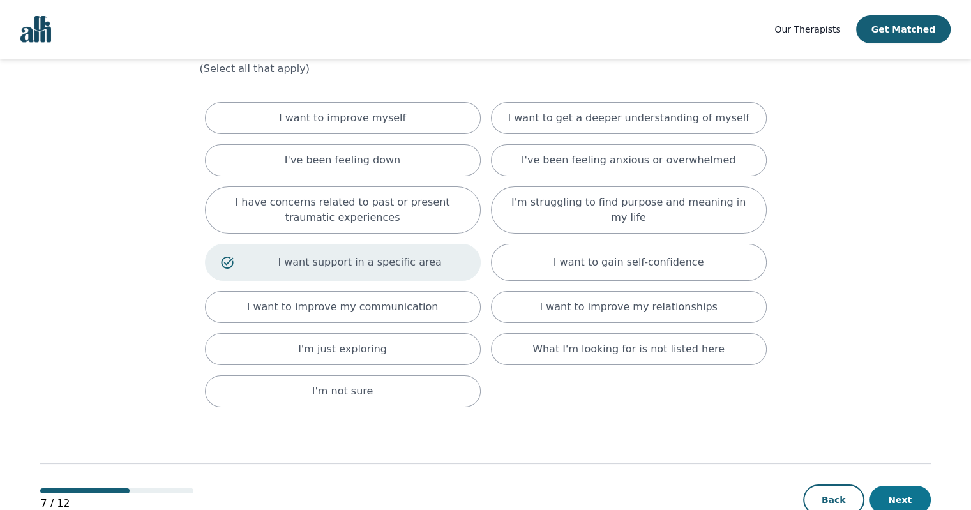
click at [904, 495] on button "Next" at bounding box center [899, 500] width 61 height 28
click at [899, 493] on button "Next" at bounding box center [899, 500] width 61 height 28
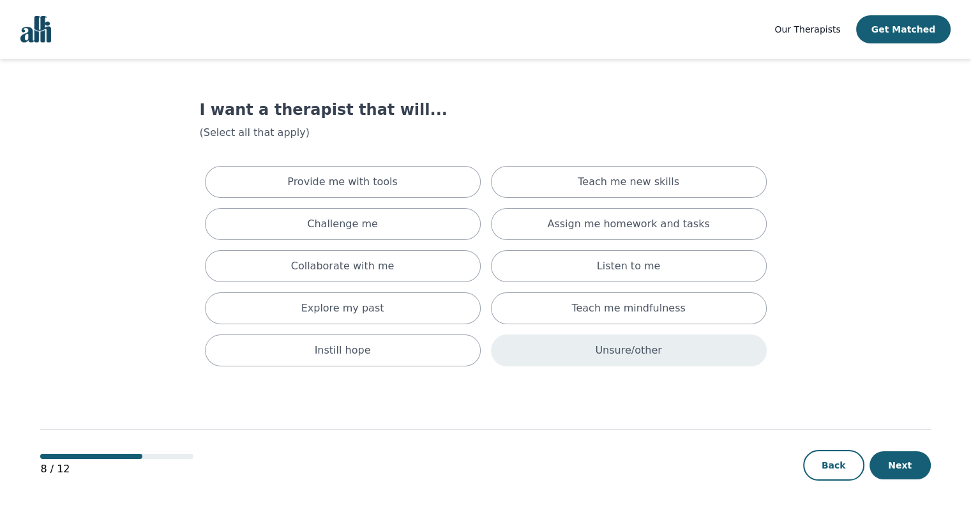
click at [690, 354] on div "Unsure/other" at bounding box center [629, 351] width 276 height 32
click at [894, 462] on button "Next" at bounding box center [899, 465] width 61 height 28
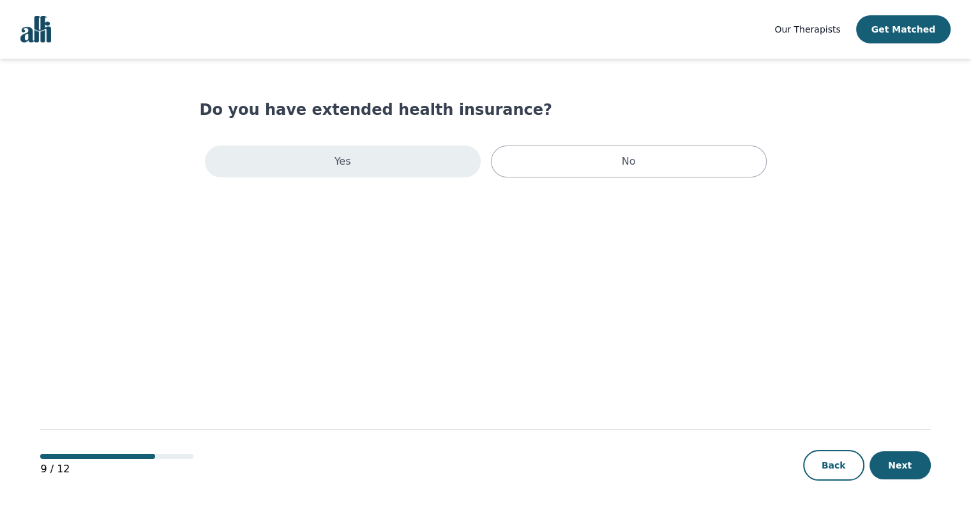
click at [427, 158] on div "Yes" at bounding box center [343, 162] width 276 height 32
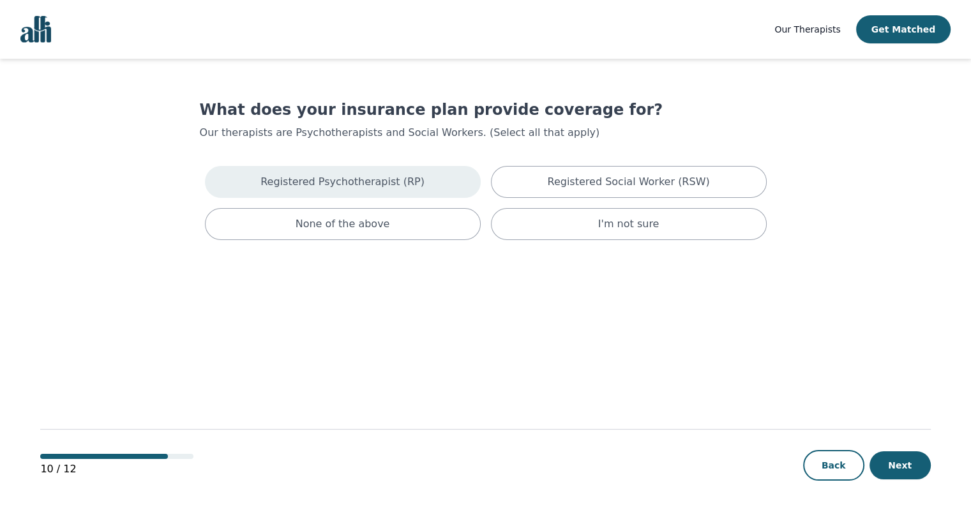
click at [410, 186] on div "Registered Psychotherapist (RP)" at bounding box center [343, 182] width 276 height 32
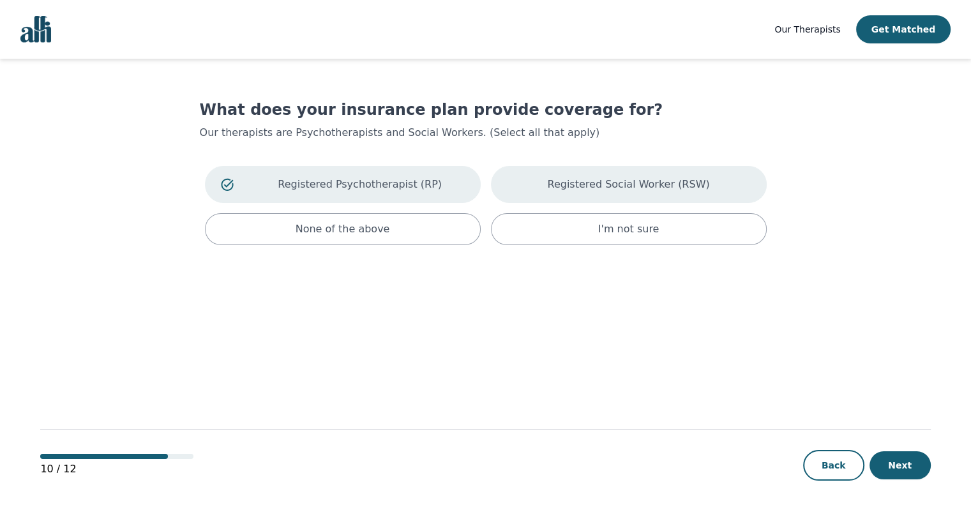
click at [527, 194] on div "Registered Social Worker (RSW)" at bounding box center [629, 184] width 276 height 37
click at [907, 463] on button "Next" at bounding box center [899, 465] width 61 height 28
